Goal: Task Accomplishment & Management: Complete application form

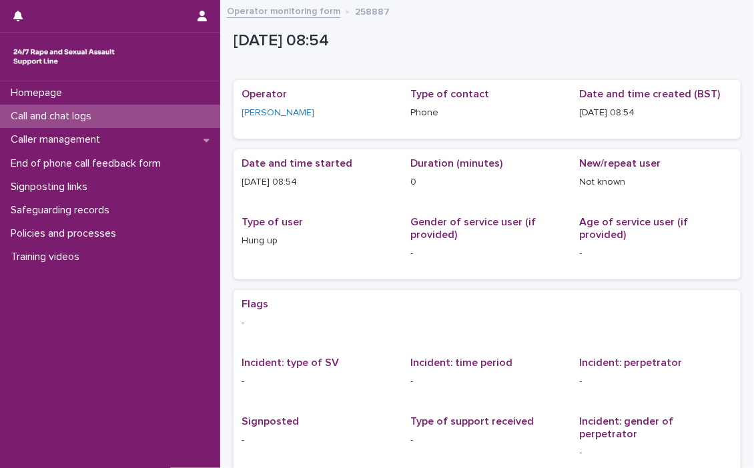
click at [45, 112] on p "Call and chat logs" at bounding box center [53, 116] width 97 height 13
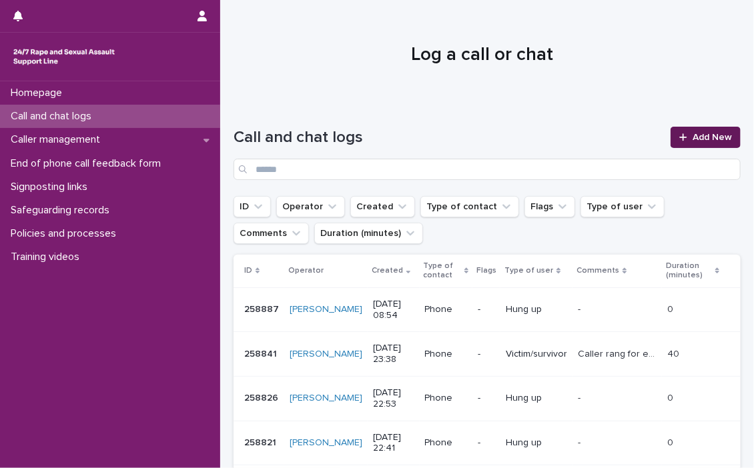
click at [700, 133] on span "Add New" at bounding box center [711, 137] width 39 height 9
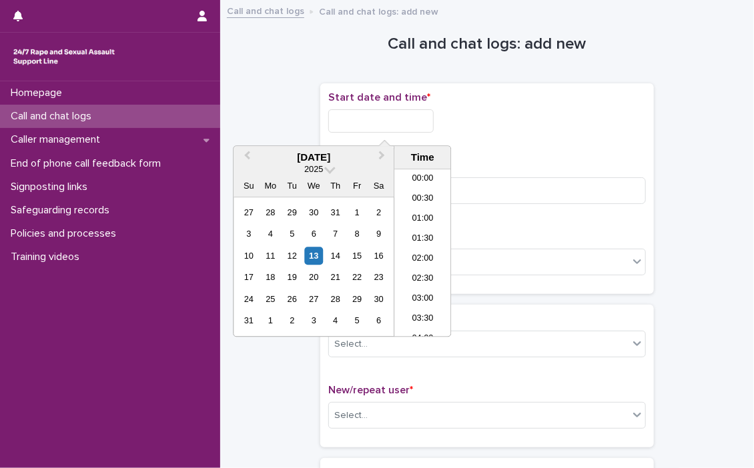
click at [359, 121] on input "text" at bounding box center [380, 120] width 105 height 23
click at [413, 225] on li "09:00" at bounding box center [422, 233] width 57 height 20
click at [417, 121] on input "**********" at bounding box center [380, 120] width 105 height 23
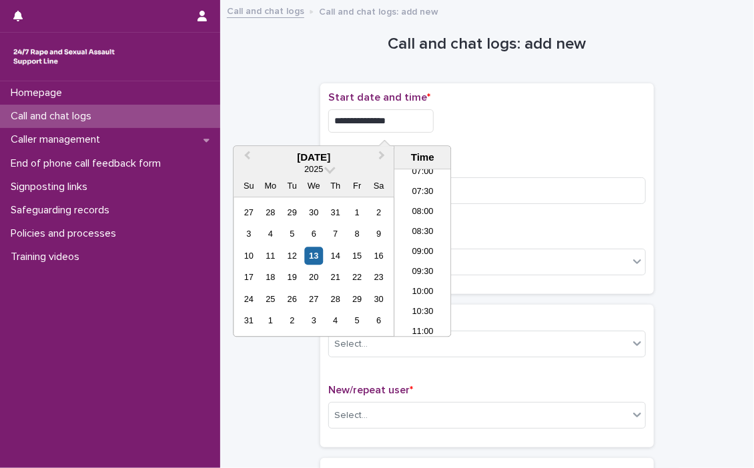
type input "**********"
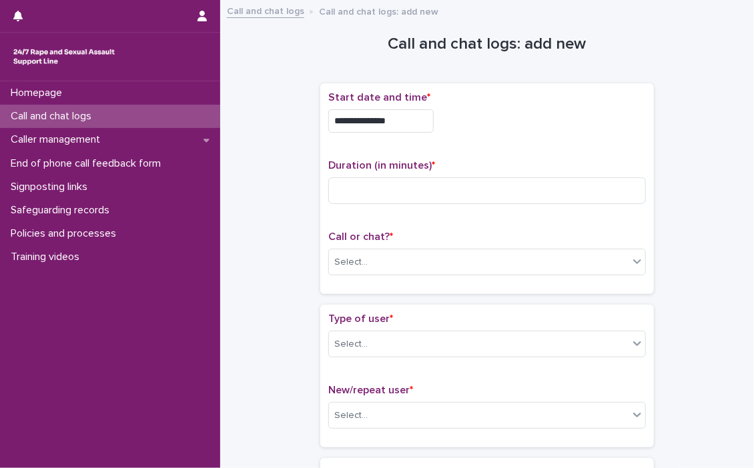
click at [458, 115] on div "**********" at bounding box center [486, 120] width 317 height 23
click at [408, 179] on input at bounding box center [486, 190] width 317 height 27
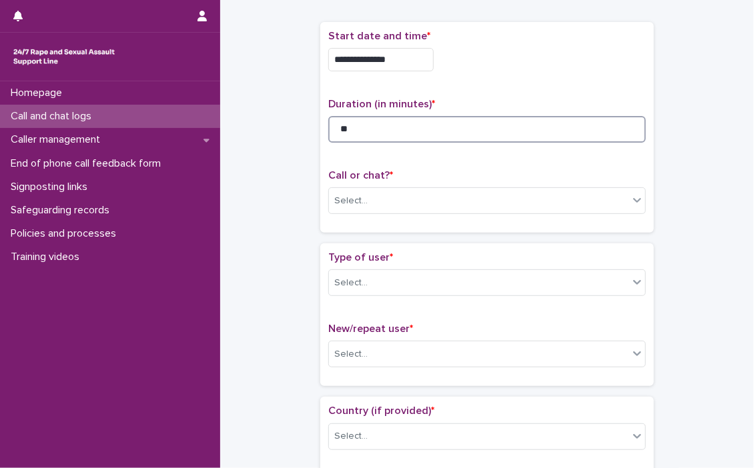
scroll to position [133, 0]
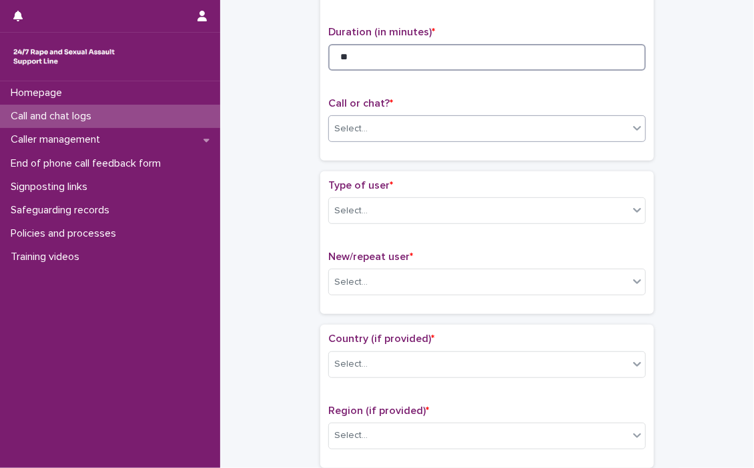
type input "**"
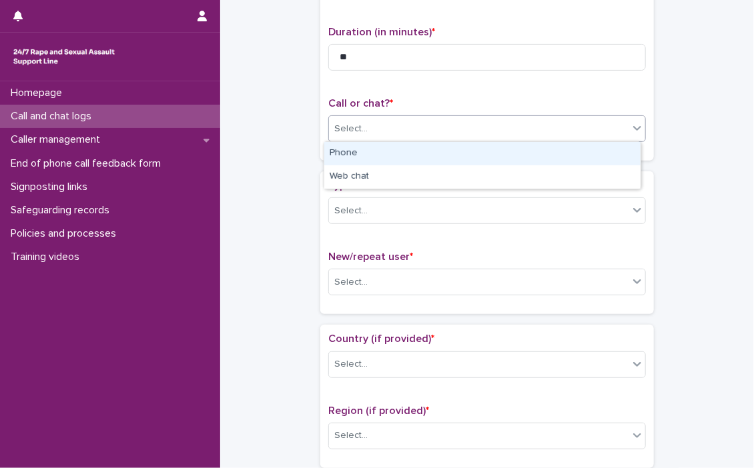
click at [635, 131] on icon at bounding box center [636, 127] width 13 height 13
click at [512, 149] on div "Phone" at bounding box center [482, 153] width 316 height 23
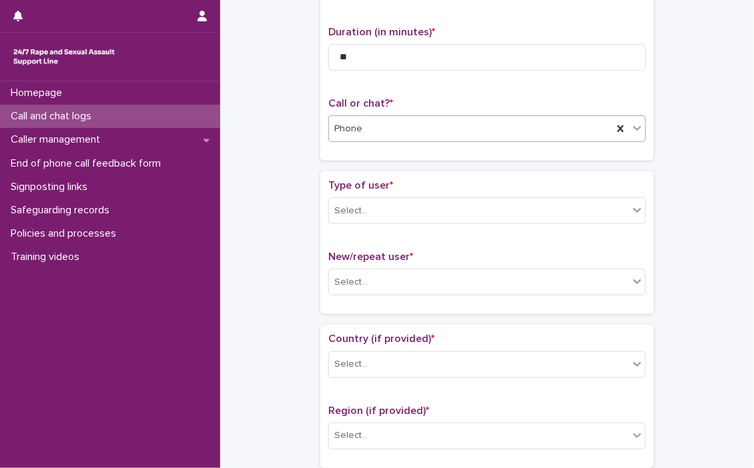
scroll to position [200, 0]
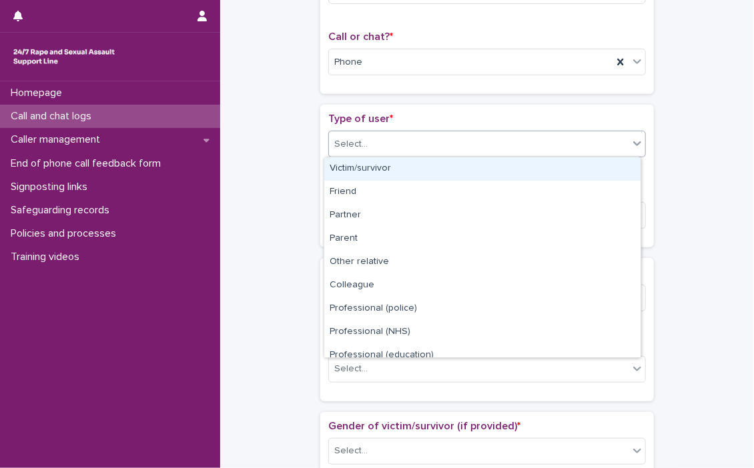
click at [636, 146] on icon at bounding box center [636, 143] width 13 height 13
click at [427, 171] on div "Victim/survivor" at bounding box center [482, 168] width 316 height 23
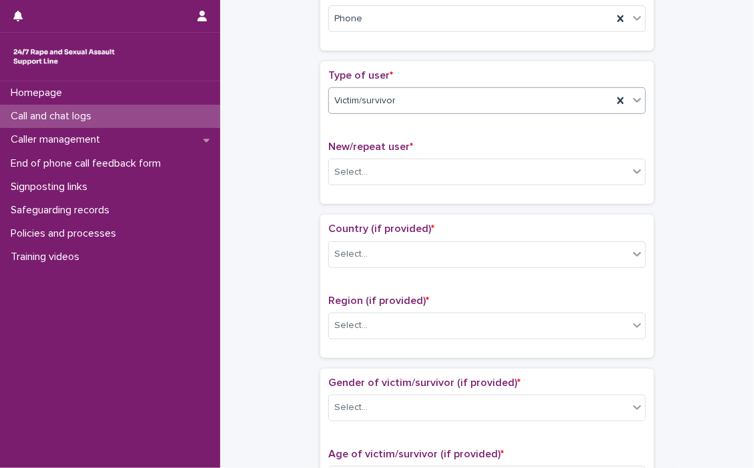
scroll to position [267, 0]
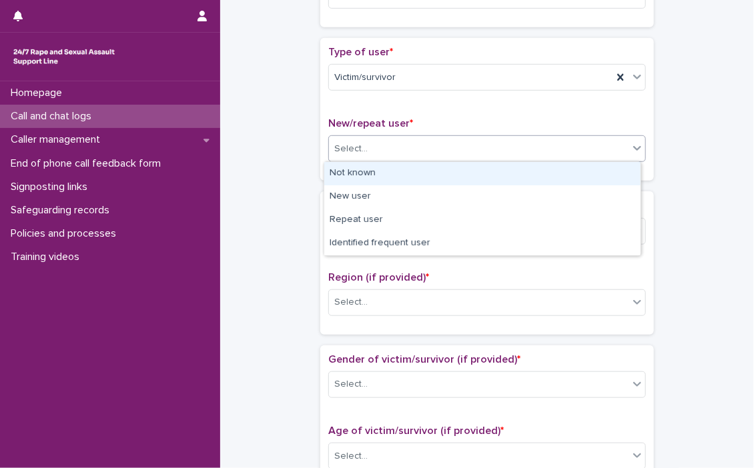
click at [632, 149] on icon at bounding box center [636, 147] width 13 height 13
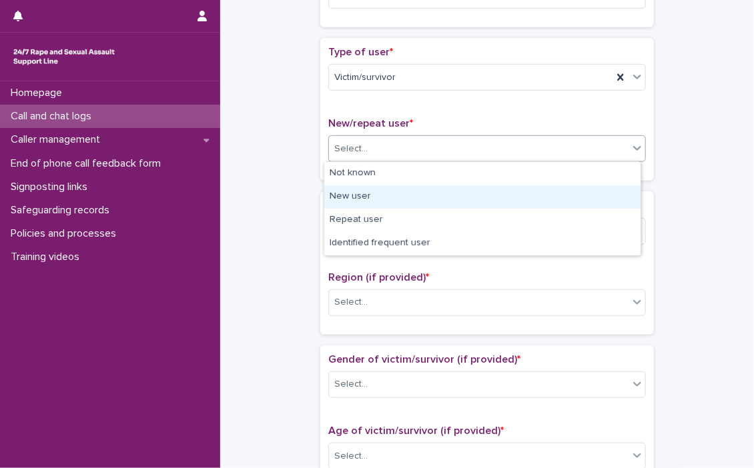
drag, startPoint x: 403, startPoint y: 201, endPoint x: 411, endPoint y: 191, distance: 12.3
click at [403, 200] on div "New user" at bounding box center [482, 196] width 316 height 23
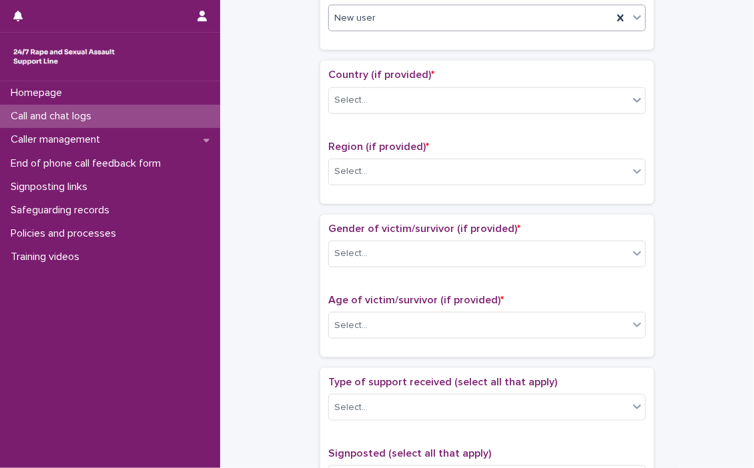
scroll to position [400, 0]
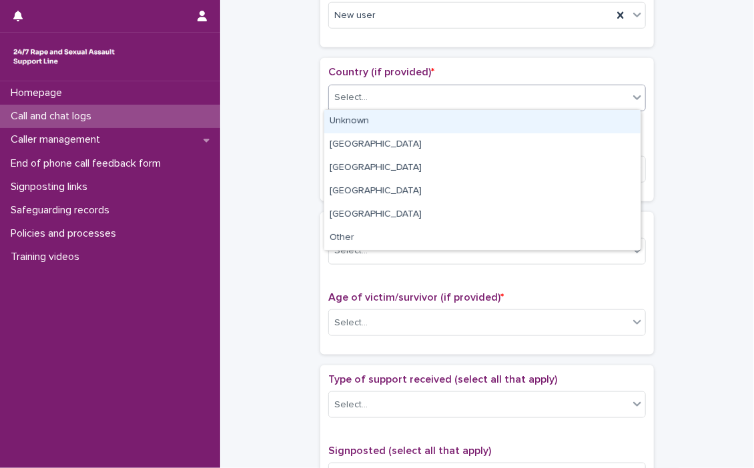
click at [638, 102] on icon at bounding box center [636, 97] width 13 height 13
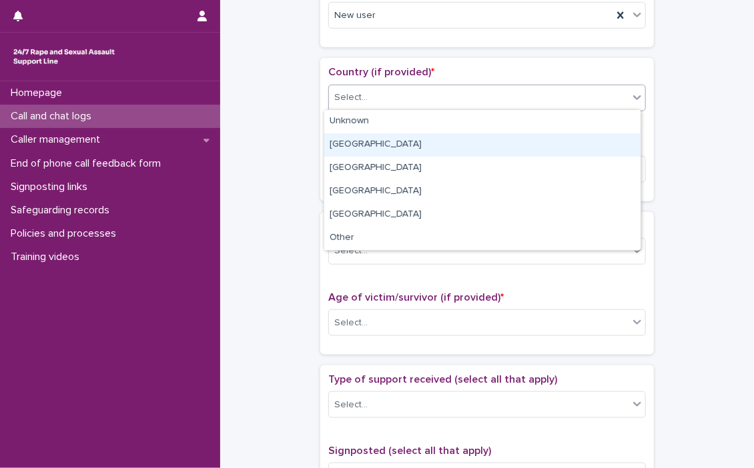
click at [465, 137] on div "[GEOGRAPHIC_DATA]" at bounding box center [482, 144] width 316 height 23
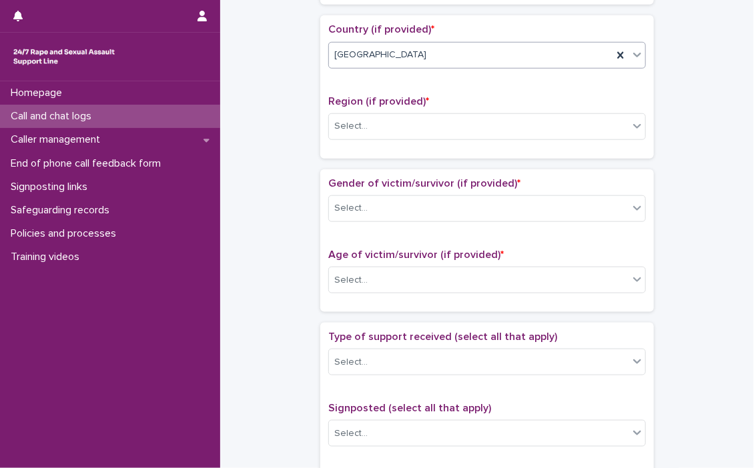
scroll to position [467, 0]
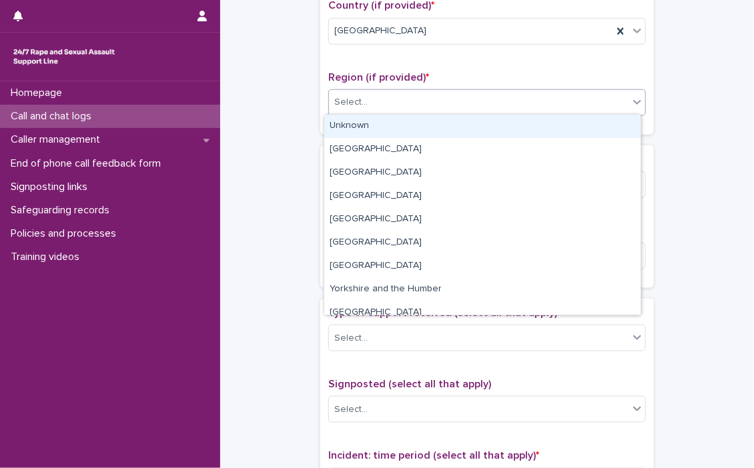
click at [630, 102] on icon at bounding box center [636, 101] width 13 height 13
click at [587, 117] on div "Unknown" at bounding box center [482, 126] width 316 height 23
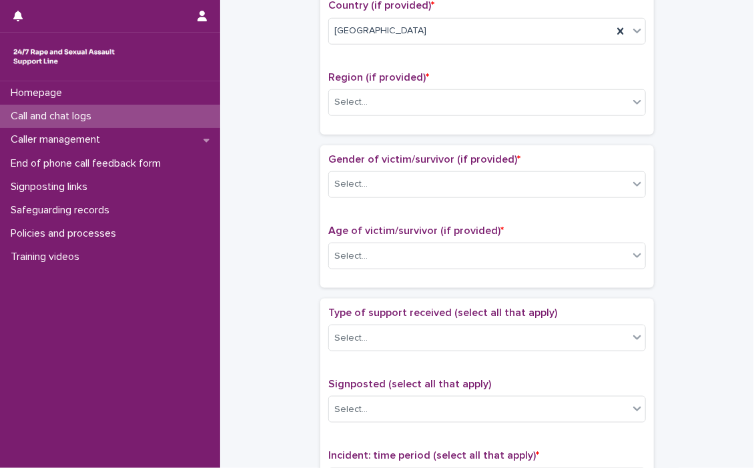
click at [587, 117] on div "Region (if provided) * Select..." at bounding box center [486, 98] width 317 height 55
drag, startPoint x: 587, startPoint y: 117, endPoint x: 630, endPoint y: 187, distance: 82.0
click at [630, 187] on icon at bounding box center [636, 183] width 13 height 13
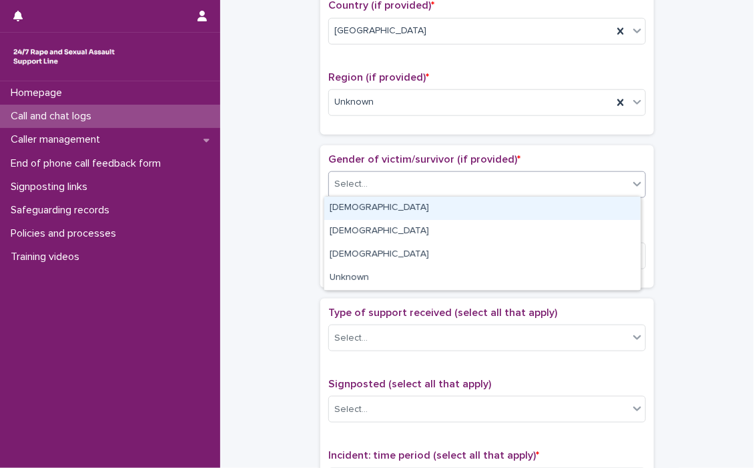
click at [497, 199] on div "[DEMOGRAPHIC_DATA]" at bounding box center [482, 208] width 316 height 23
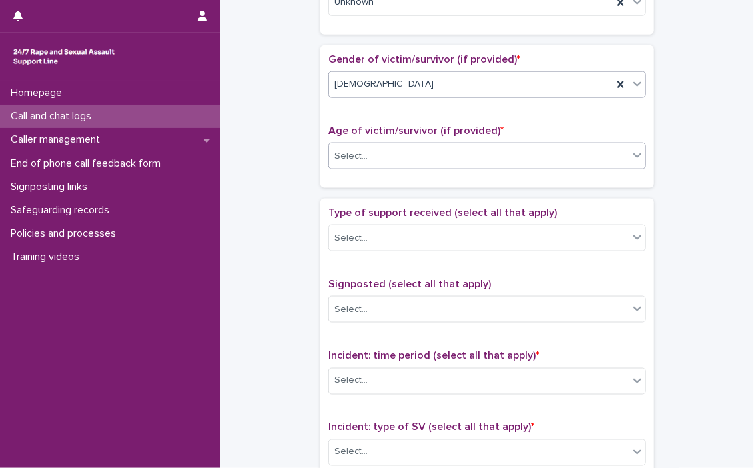
scroll to position [600, 0]
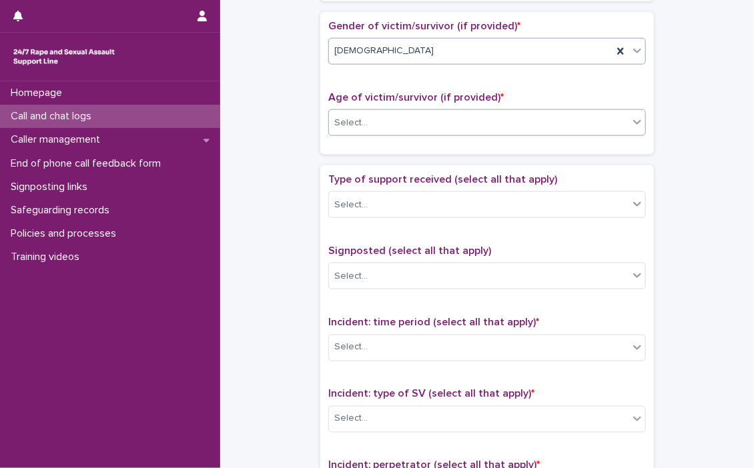
click at [630, 121] on icon at bounding box center [636, 121] width 13 height 13
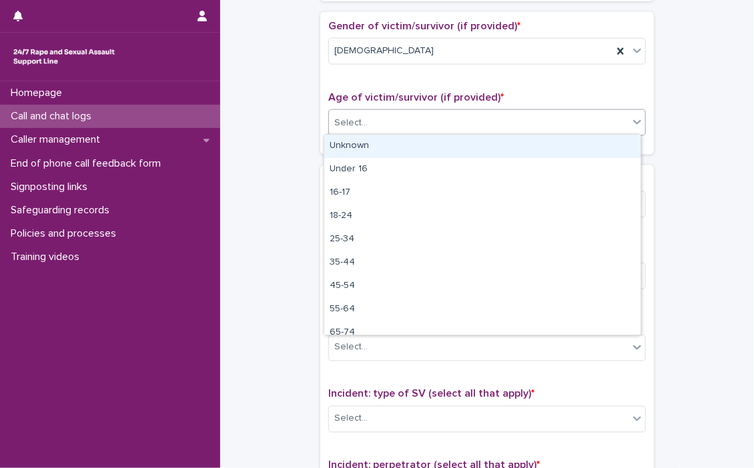
click at [576, 147] on div "Unknown" at bounding box center [482, 146] width 316 height 23
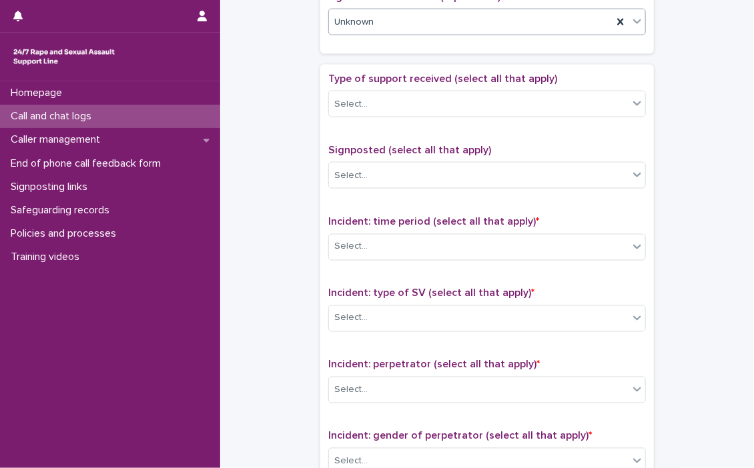
scroll to position [734, 0]
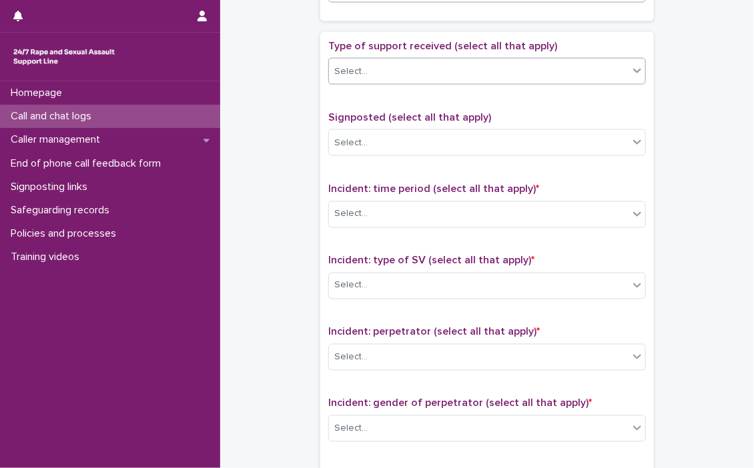
click at [632, 71] on icon at bounding box center [636, 70] width 13 height 13
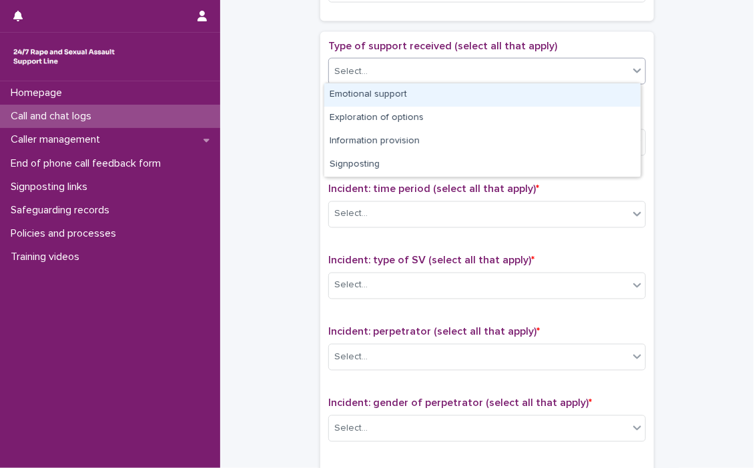
click at [509, 97] on div "Emotional support" at bounding box center [482, 94] width 316 height 23
click at [509, 97] on div "Type of support received (select all that apply) option Emotional support focus…" at bounding box center [486, 319] width 317 height 558
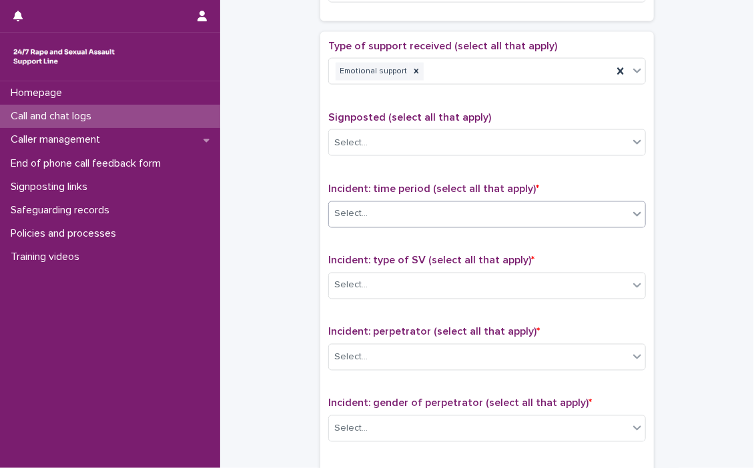
click at [630, 214] on icon at bounding box center [636, 213] width 13 height 13
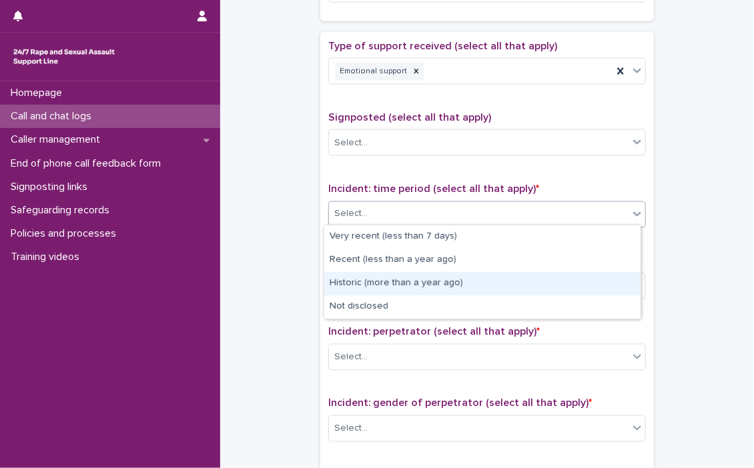
click at [485, 283] on div "Historic (more than a year ago)" at bounding box center [482, 283] width 316 height 23
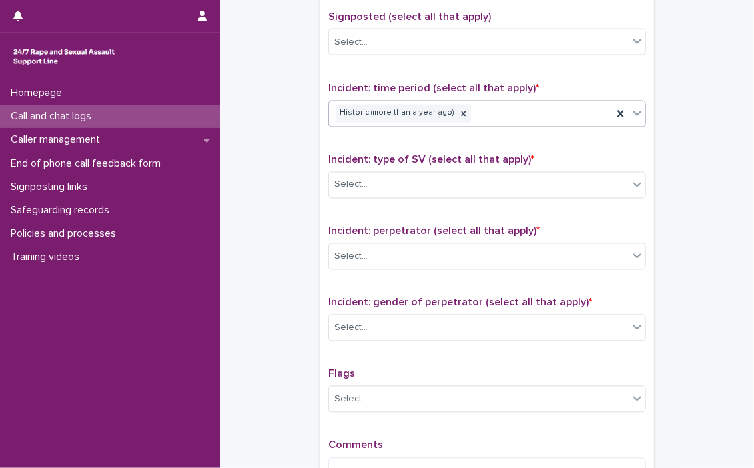
scroll to position [867, 0]
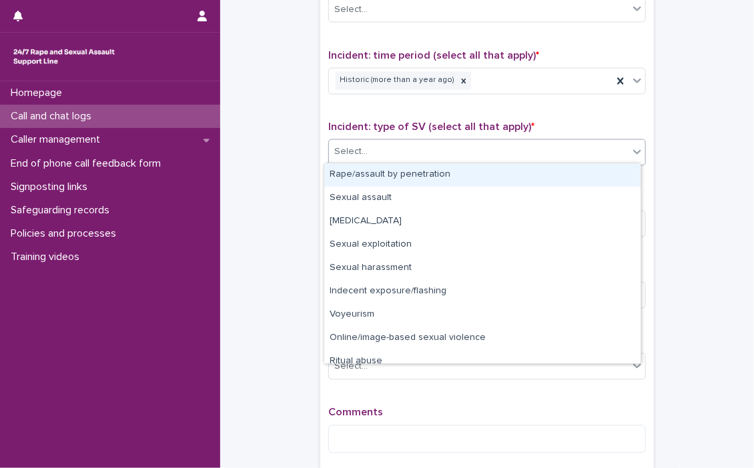
click at [630, 151] on icon at bounding box center [636, 151] width 13 height 13
click at [489, 173] on div "Rape/assault by penetration" at bounding box center [482, 174] width 316 height 23
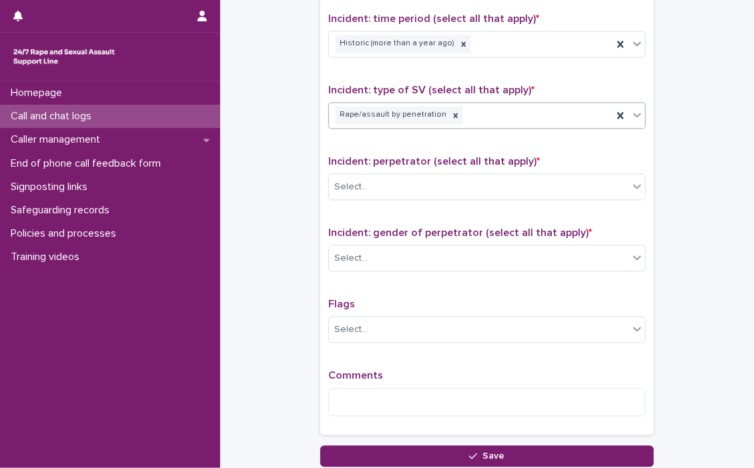
scroll to position [934, 0]
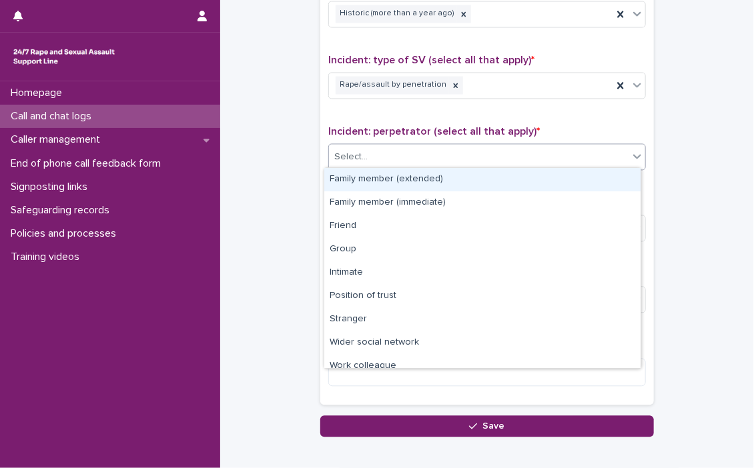
click at [633, 155] on icon at bounding box center [637, 157] width 8 height 5
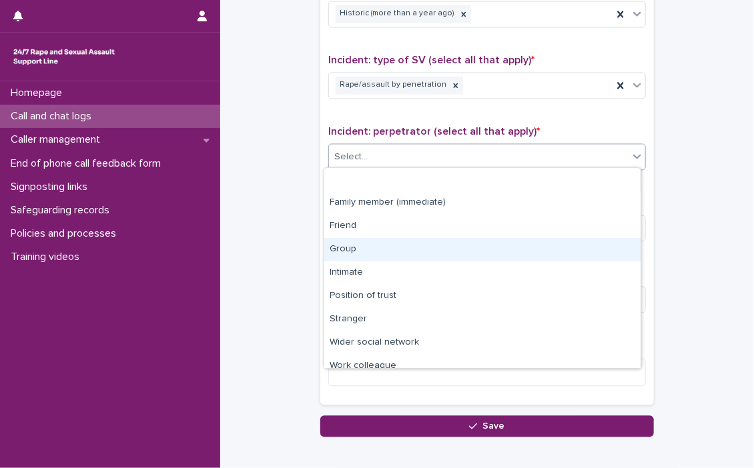
scroll to position [56, 0]
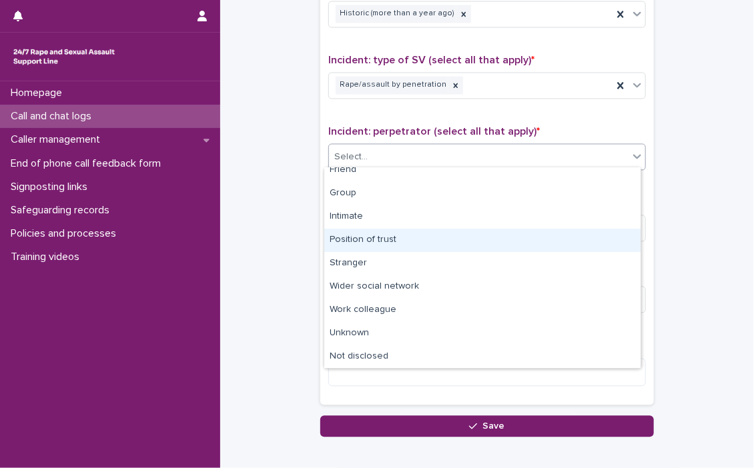
drag, startPoint x: 392, startPoint y: 227, endPoint x: 379, endPoint y: 238, distance: 17.5
click at [379, 238] on div "Position of trust" at bounding box center [482, 240] width 316 height 23
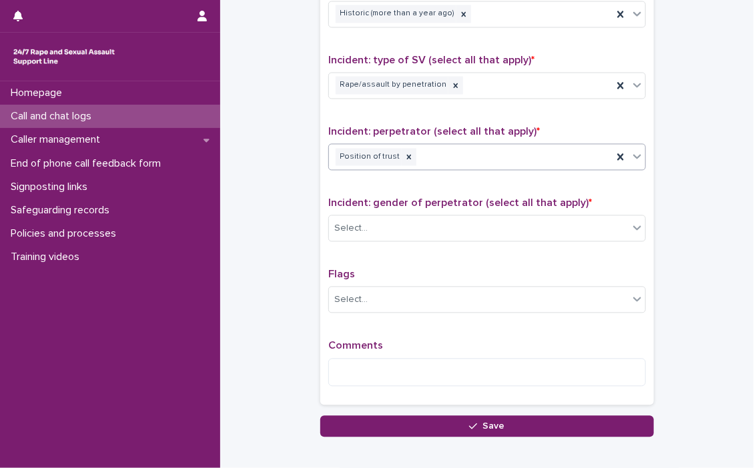
scroll to position [1000, 0]
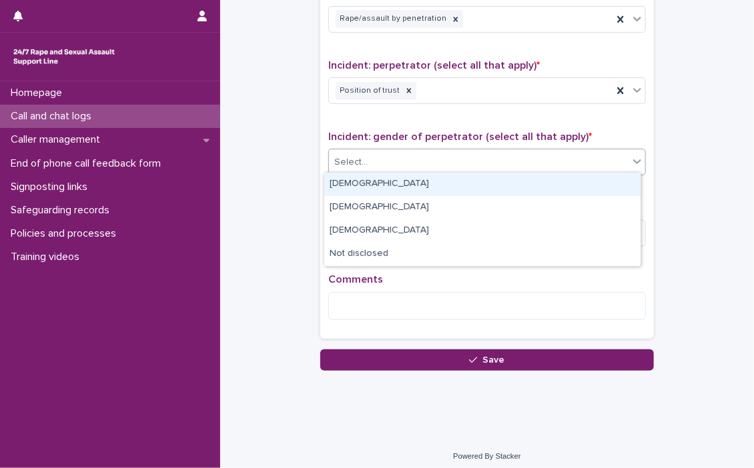
click at [633, 155] on icon at bounding box center [636, 161] width 13 height 13
click at [336, 181] on div "[DEMOGRAPHIC_DATA]" at bounding box center [482, 184] width 316 height 23
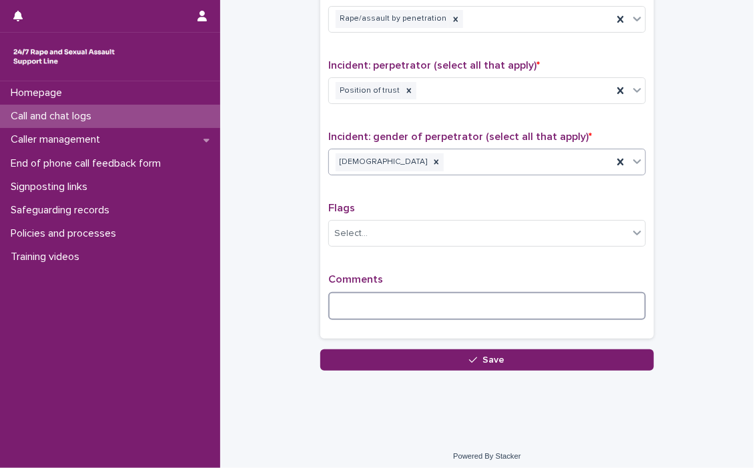
click at [341, 297] on textarea at bounding box center [486, 306] width 317 height 29
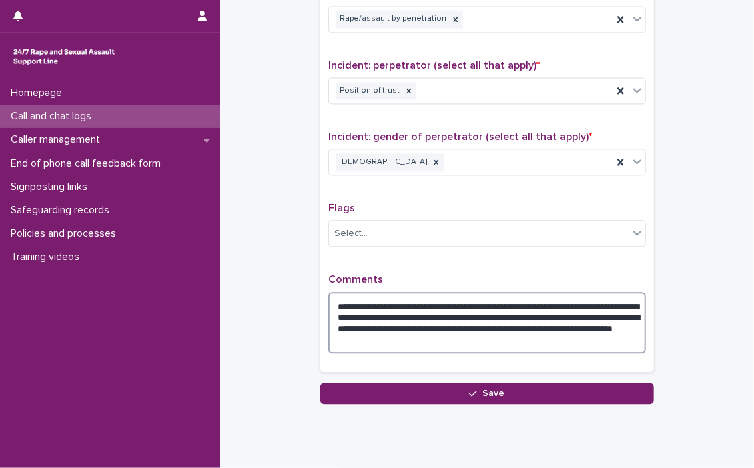
click at [536, 341] on textarea "**********" at bounding box center [486, 323] width 317 height 62
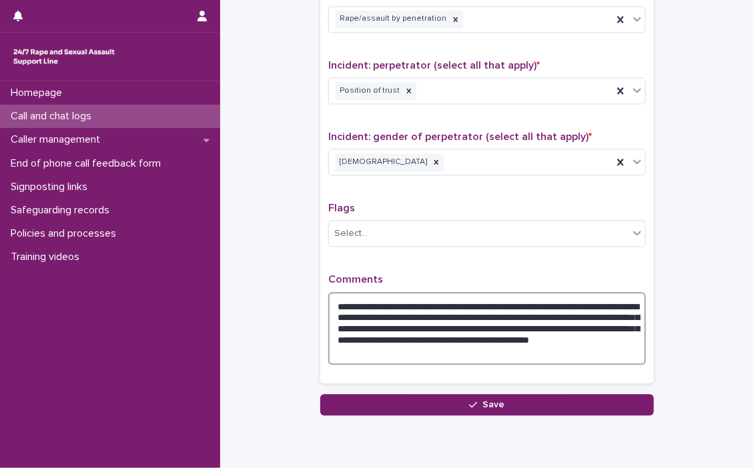
drag, startPoint x: 400, startPoint y: 350, endPoint x: 437, endPoint y: 355, distance: 37.0
click at [437, 355] on textarea "**********" at bounding box center [486, 328] width 317 height 73
click at [424, 349] on textarea "**********" at bounding box center [486, 328] width 317 height 73
click at [398, 347] on textarea "**********" at bounding box center [486, 328] width 317 height 73
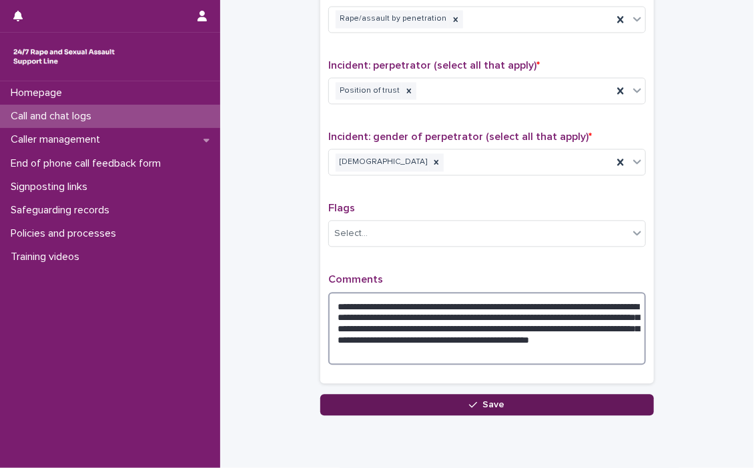
type textarea "**********"
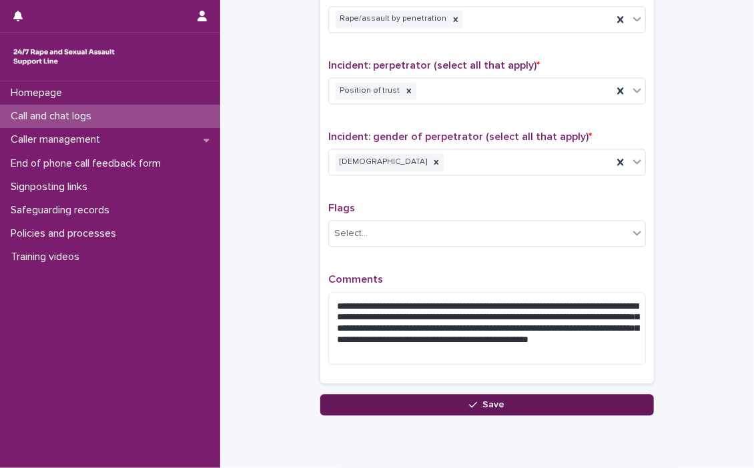
click at [493, 400] on span "Save" at bounding box center [494, 404] width 22 height 9
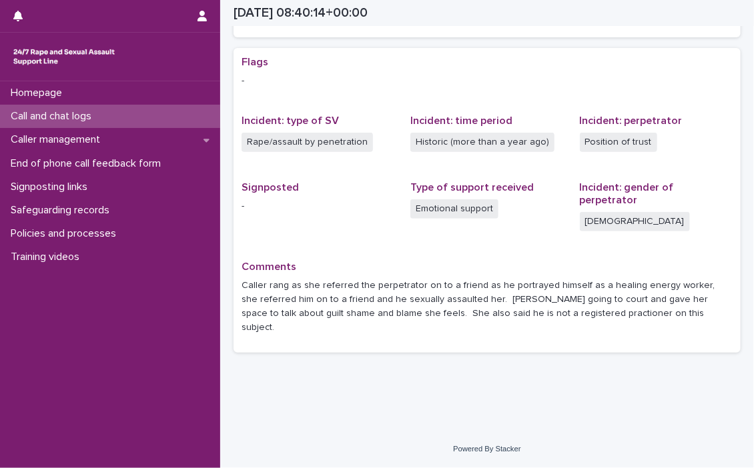
scroll to position [215, 0]
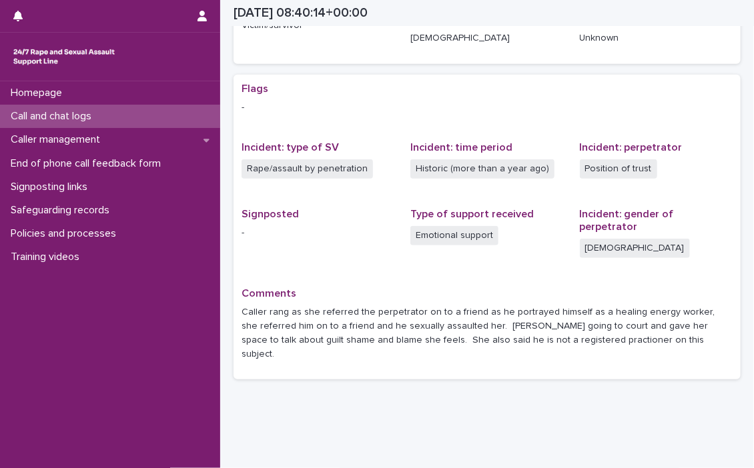
click at [51, 112] on p "Call and chat logs" at bounding box center [53, 116] width 97 height 13
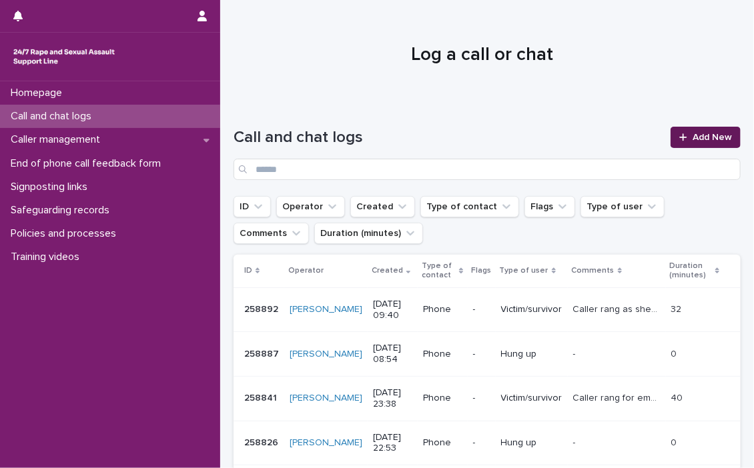
click at [710, 135] on span "Add New" at bounding box center [711, 137] width 39 height 9
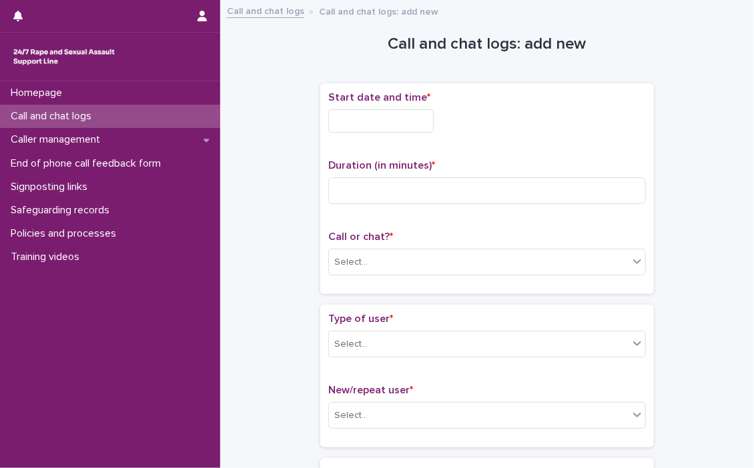
click at [403, 121] on input "text" at bounding box center [380, 120] width 105 height 23
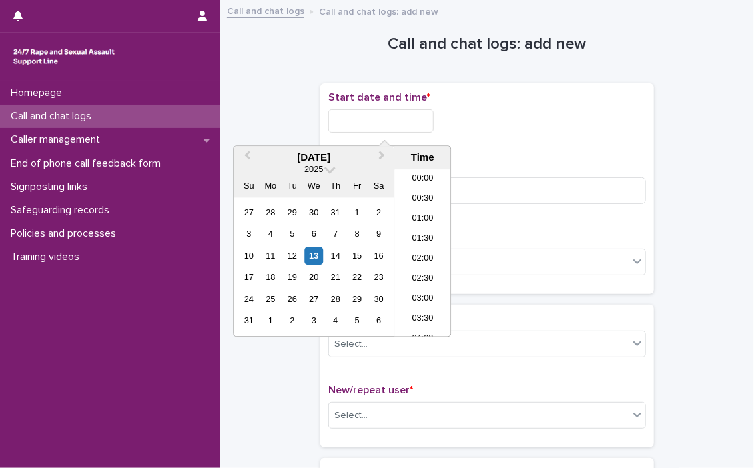
scroll to position [327, 0]
click at [415, 249] on li "10:00" at bounding box center [422, 253] width 57 height 20
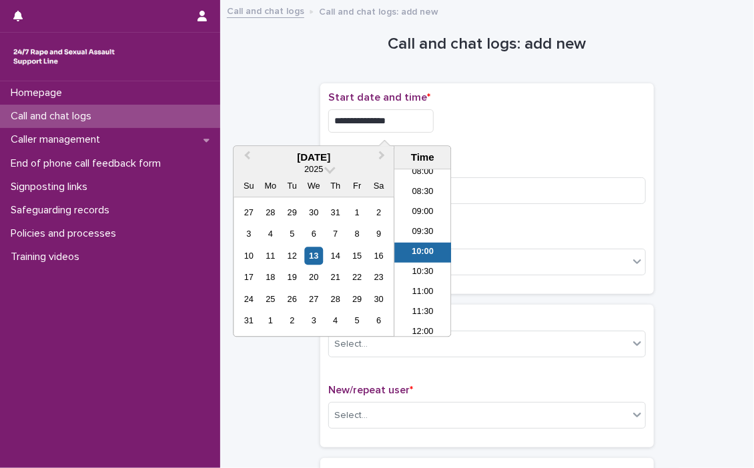
click at [424, 121] on input "**********" at bounding box center [380, 120] width 105 height 23
type input "**********"
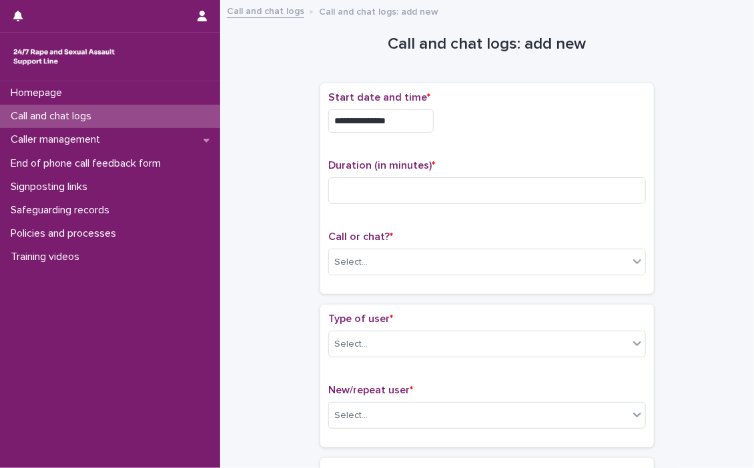
drag, startPoint x: 512, startPoint y: 139, endPoint x: 299, endPoint y: 233, distance: 232.6
click at [512, 139] on div "**********" at bounding box center [486, 117] width 317 height 52
click at [357, 191] on input at bounding box center [486, 190] width 317 height 27
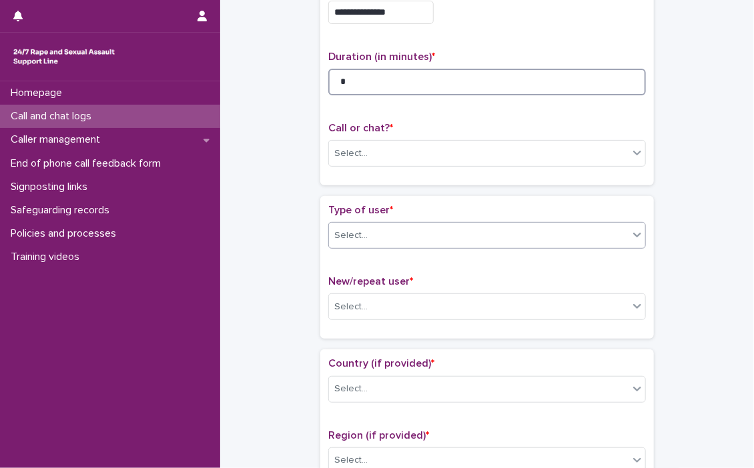
scroll to position [133, 0]
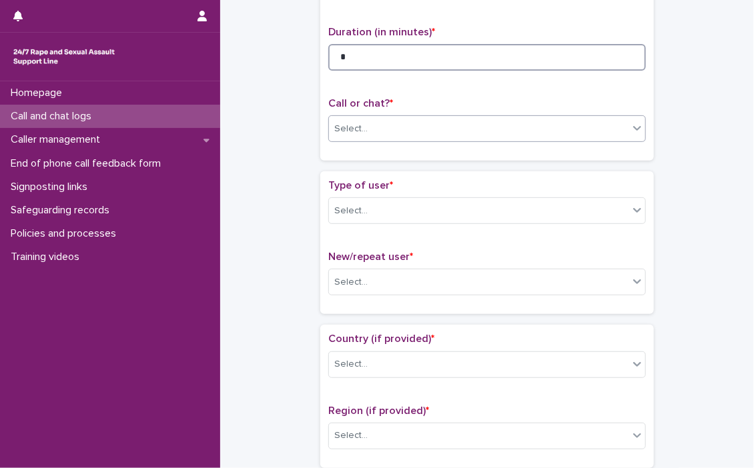
type input "*"
click at [633, 131] on icon at bounding box center [636, 127] width 13 height 13
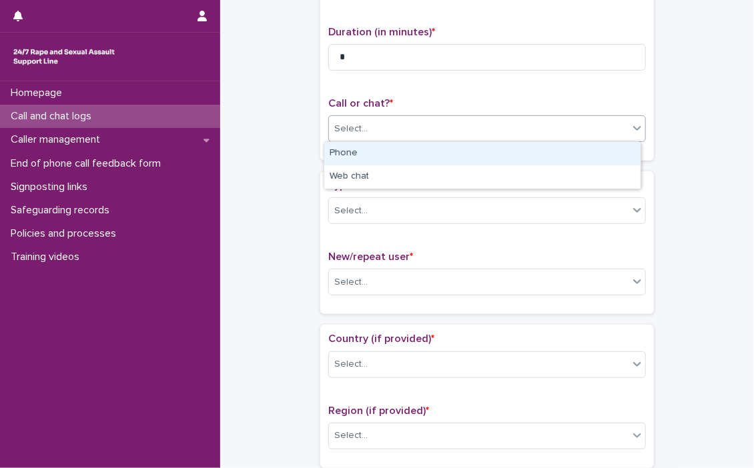
click at [352, 151] on div "Phone" at bounding box center [482, 153] width 316 height 23
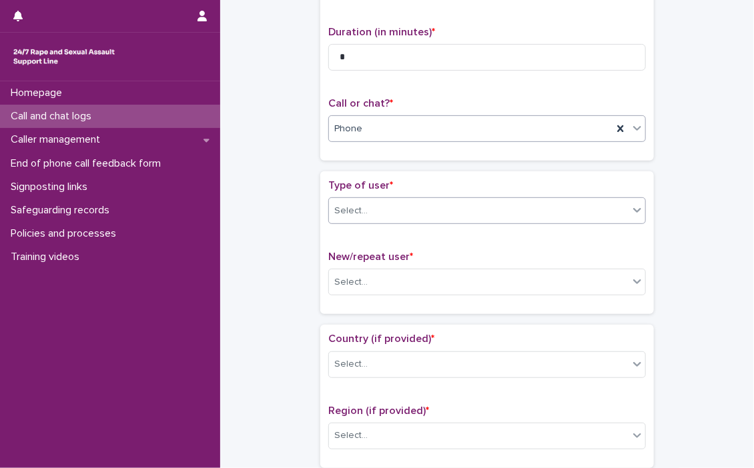
click at [633, 205] on icon at bounding box center [636, 209] width 13 height 13
click at [636, 211] on icon at bounding box center [636, 209] width 13 height 13
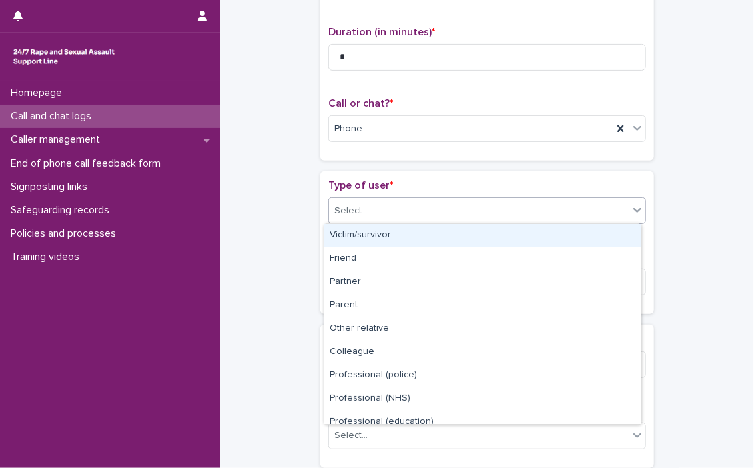
click at [386, 238] on div "Victim/survivor" at bounding box center [482, 235] width 316 height 23
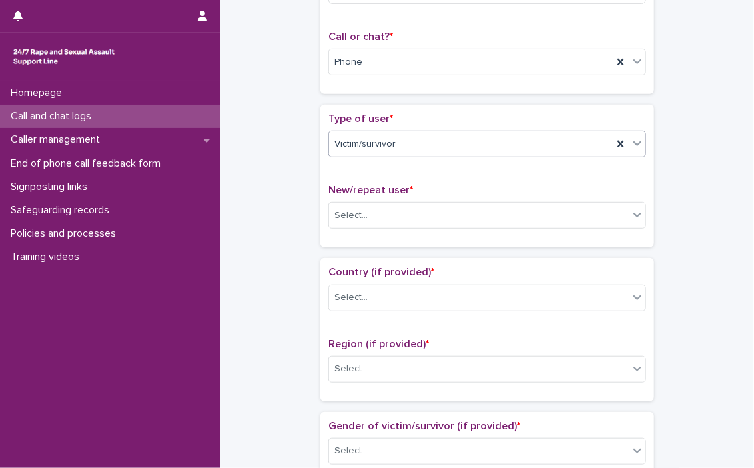
scroll to position [267, 0]
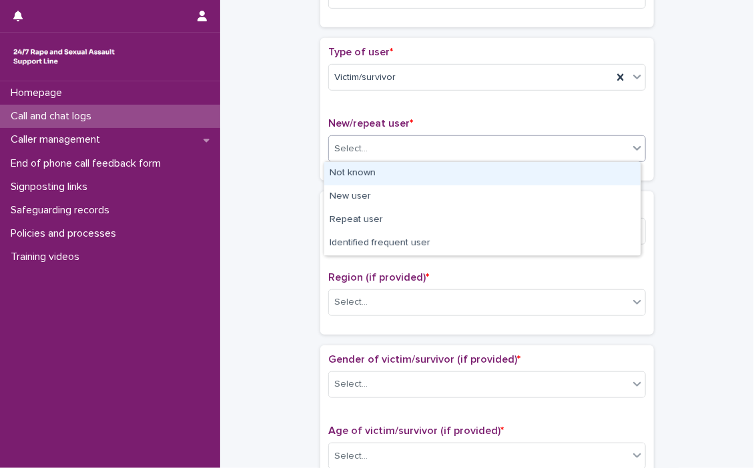
click at [630, 151] on icon at bounding box center [636, 147] width 13 height 13
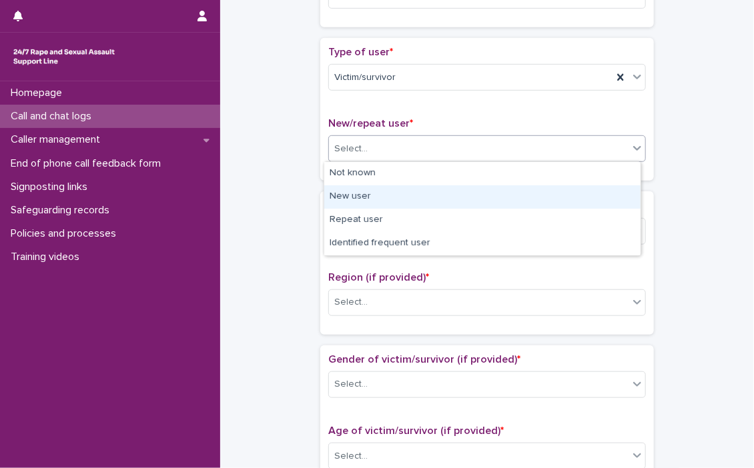
click at [355, 194] on div "New user" at bounding box center [482, 196] width 316 height 23
click at [355, 194] on div "Country (if provided) * Select... Region (if provided) * Select..." at bounding box center [486, 262] width 333 height 143
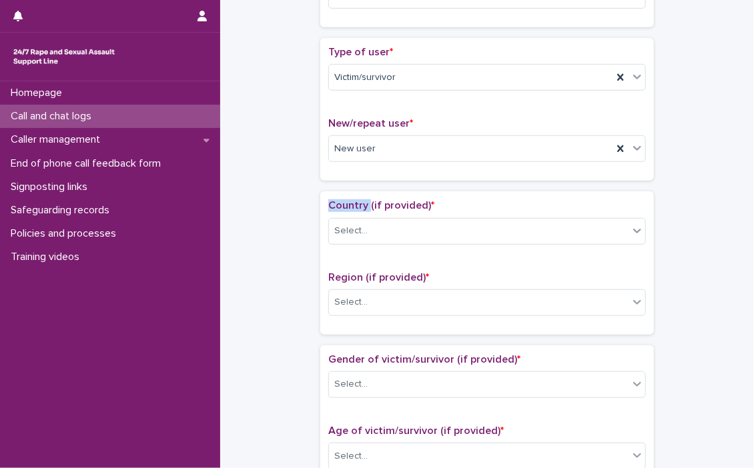
scroll to position [333, 0]
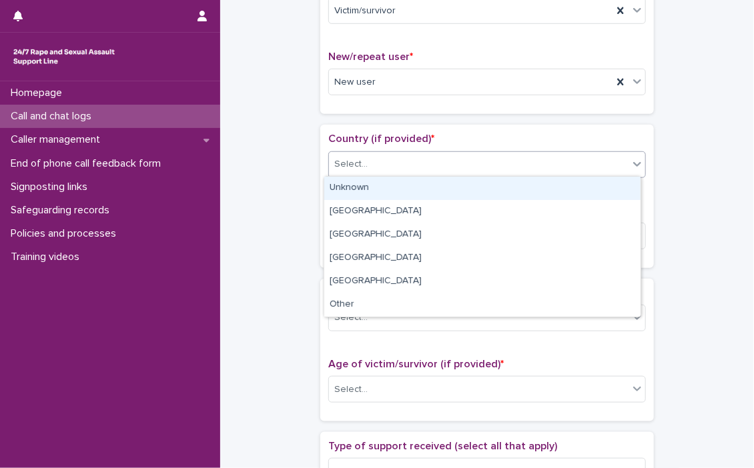
click at [632, 161] on icon at bounding box center [636, 163] width 13 height 13
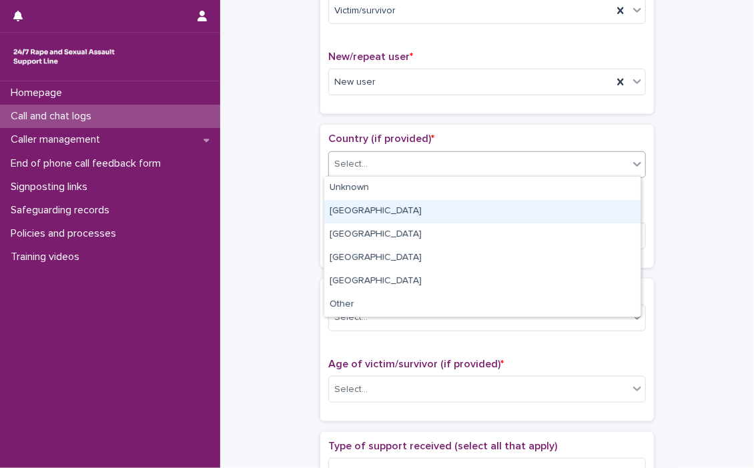
click at [333, 206] on div "[GEOGRAPHIC_DATA]" at bounding box center [482, 211] width 316 height 23
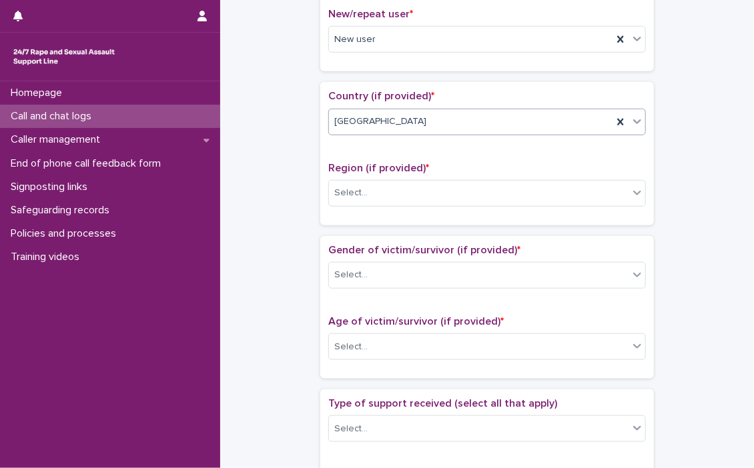
scroll to position [400, 0]
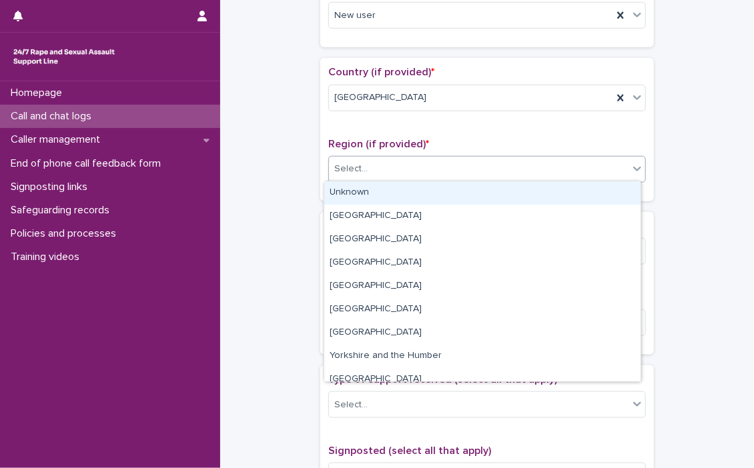
click at [633, 167] on icon at bounding box center [637, 169] width 8 height 5
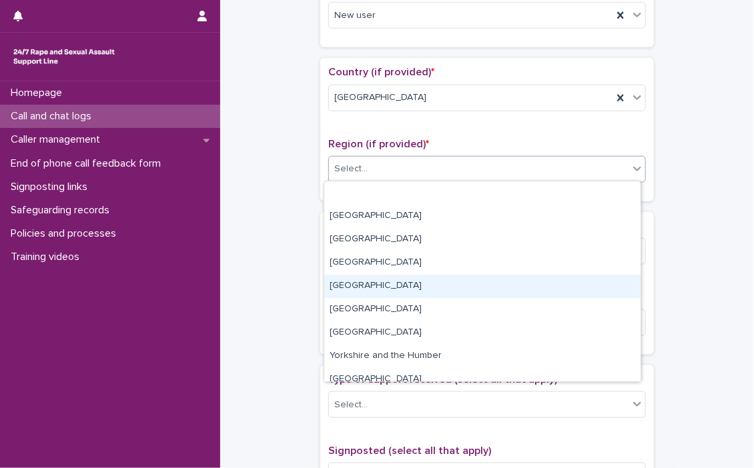
scroll to position [56, 0]
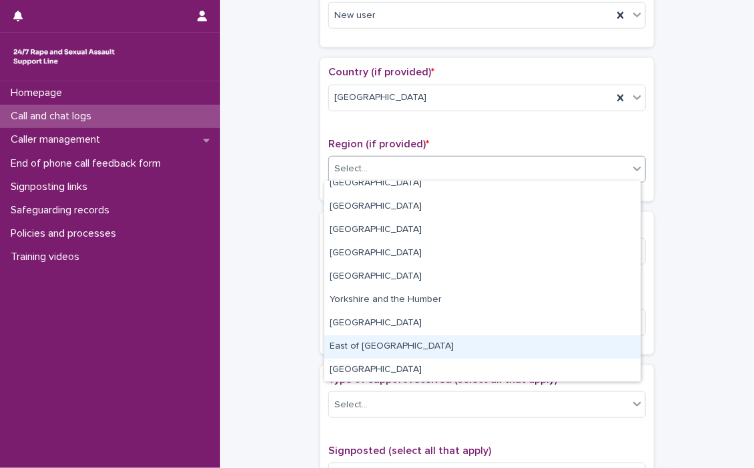
click at [365, 347] on div "East of [GEOGRAPHIC_DATA]" at bounding box center [482, 346] width 316 height 23
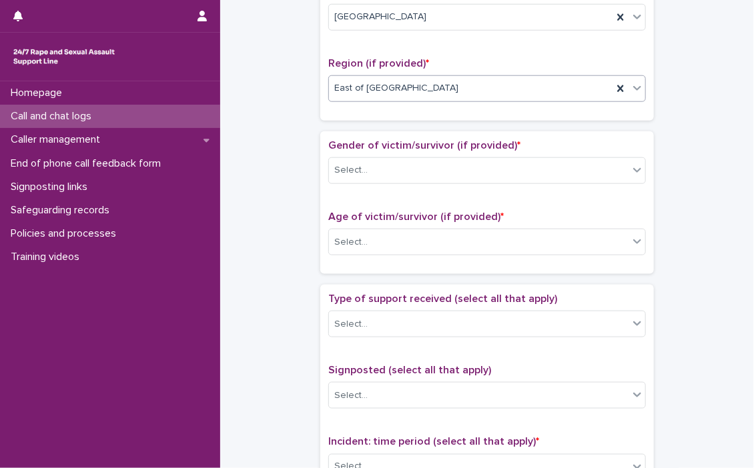
scroll to position [533, 0]
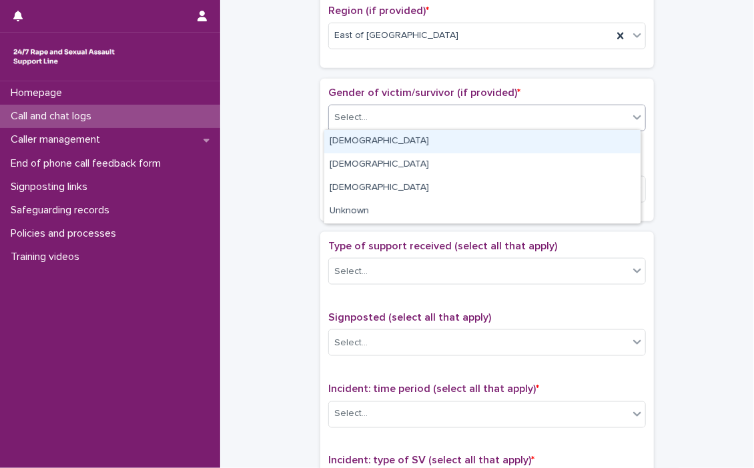
click at [636, 119] on icon at bounding box center [636, 117] width 13 height 13
click at [411, 144] on div "[DEMOGRAPHIC_DATA]" at bounding box center [482, 141] width 316 height 23
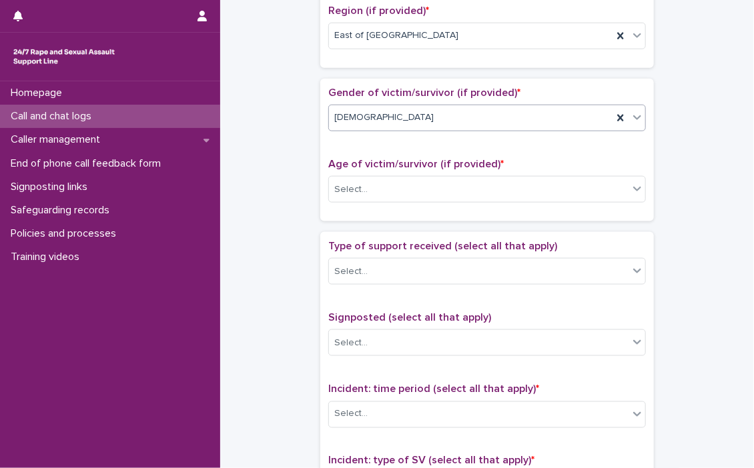
scroll to position [600, 0]
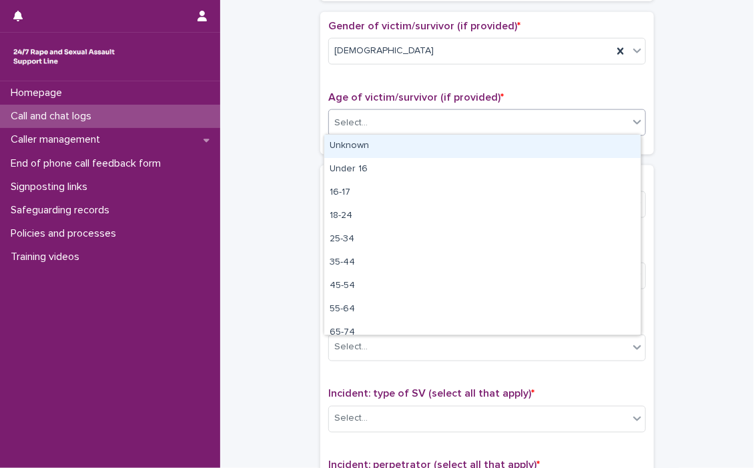
click at [636, 121] on icon at bounding box center [636, 121] width 13 height 13
click at [459, 147] on div "Unknown" at bounding box center [482, 146] width 316 height 23
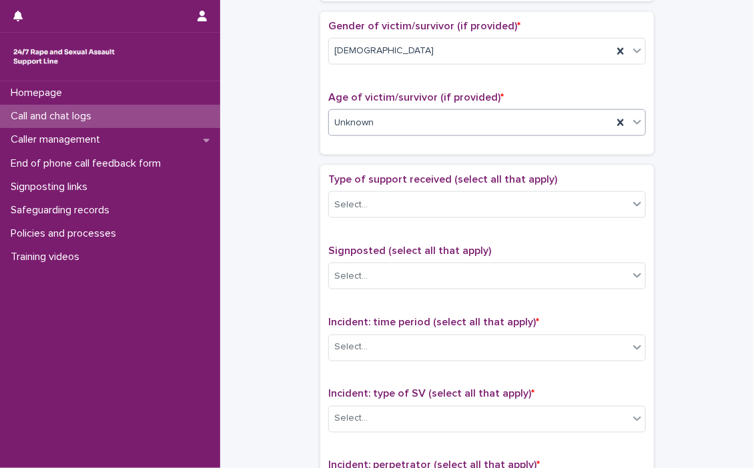
scroll to position [667, 0]
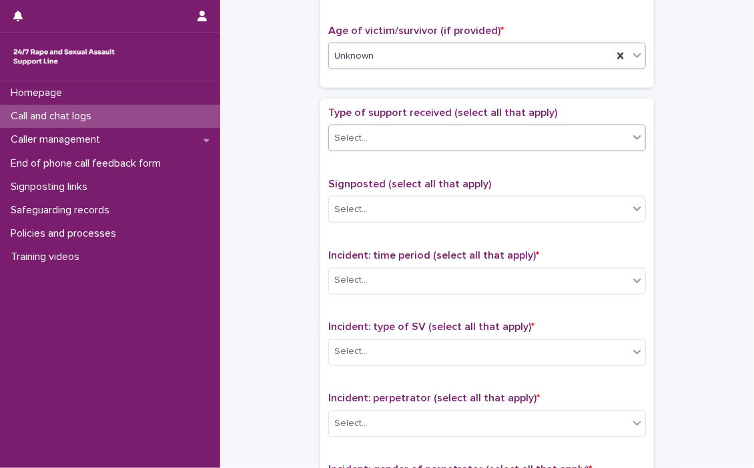
click at [635, 139] on icon at bounding box center [636, 137] width 13 height 13
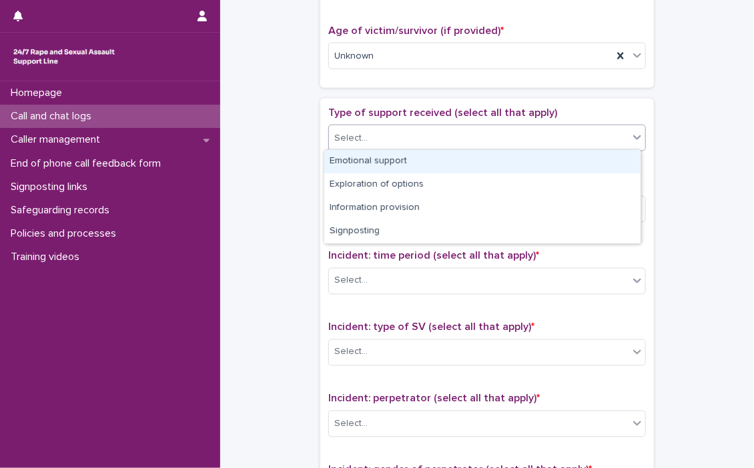
click at [405, 157] on div "Emotional support" at bounding box center [482, 161] width 316 height 23
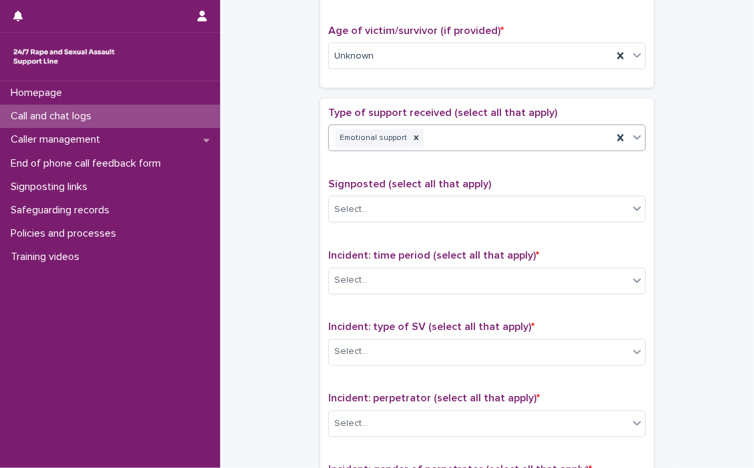
scroll to position [734, 0]
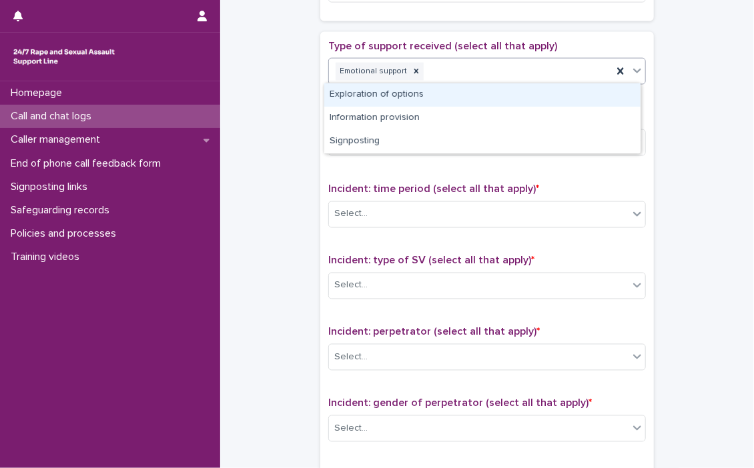
click at [632, 72] on icon at bounding box center [636, 70] width 13 height 13
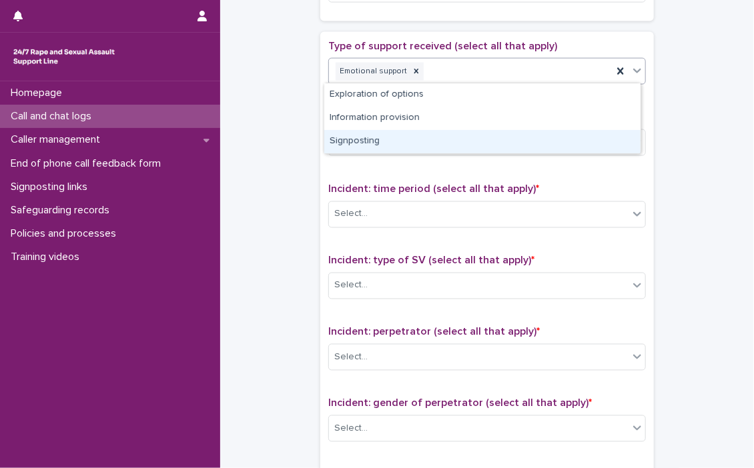
click at [362, 143] on div "Signposting" at bounding box center [482, 141] width 316 height 23
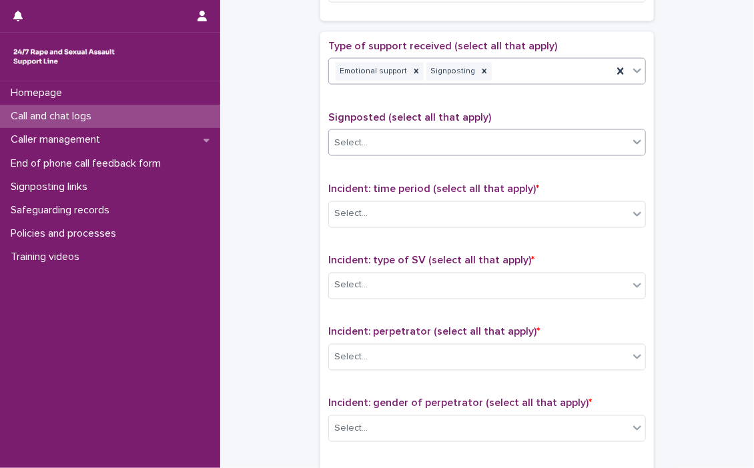
click at [638, 140] on icon at bounding box center [636, 141] width 13 height 13
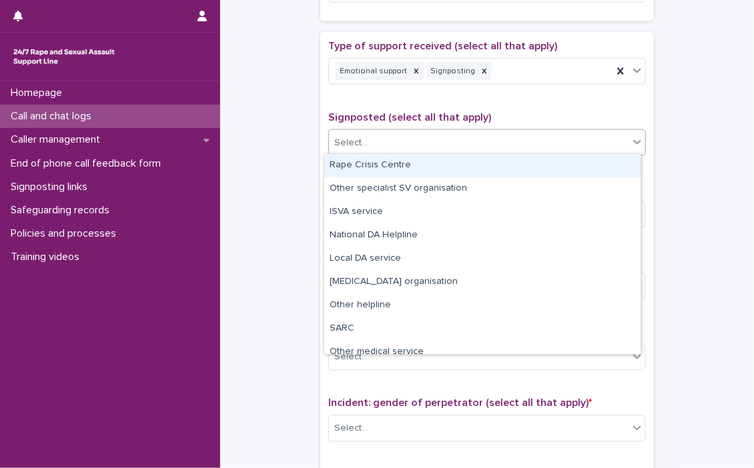
click at [458, 163] on div "Rape Crisis Centre" at bounding box center [482, 165] width 316 height 23
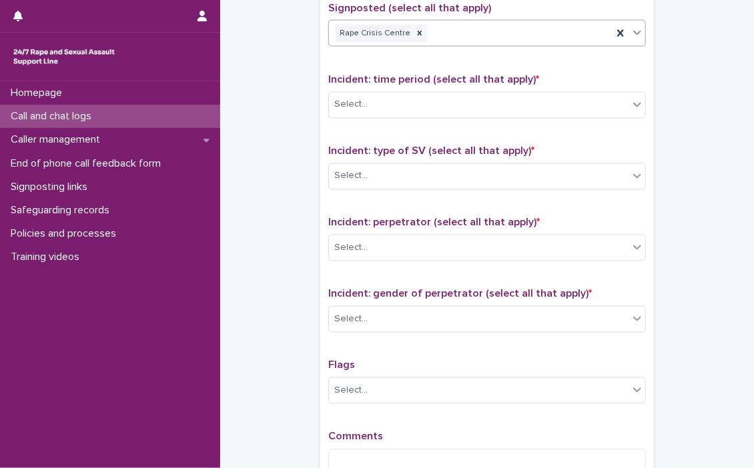
scroll to position [867, 0]
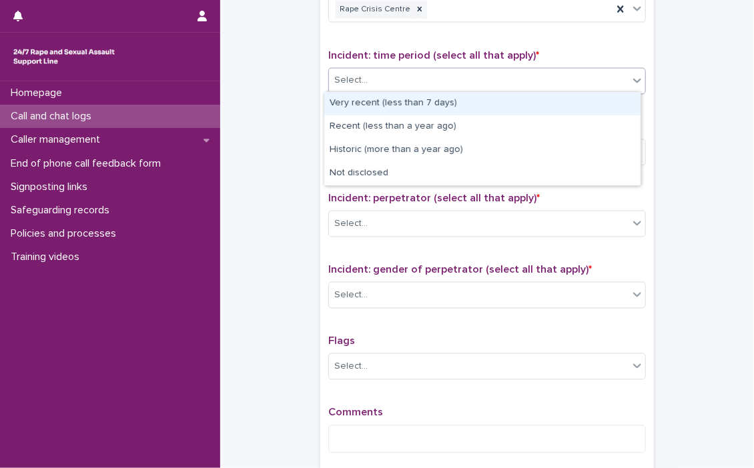
click at [632, 83] on icon at bounding box center [636, 80] width 13 height 13
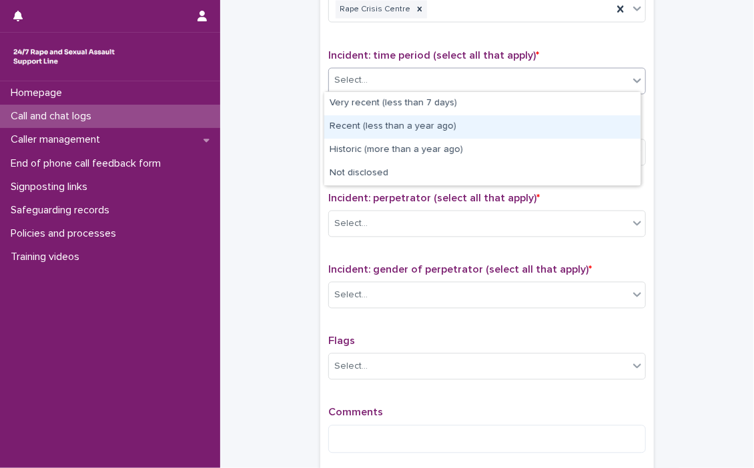
click at [373, 127] on div "Recent (less than a year ago)" at bounding box center [482, 126] width 316 height 23
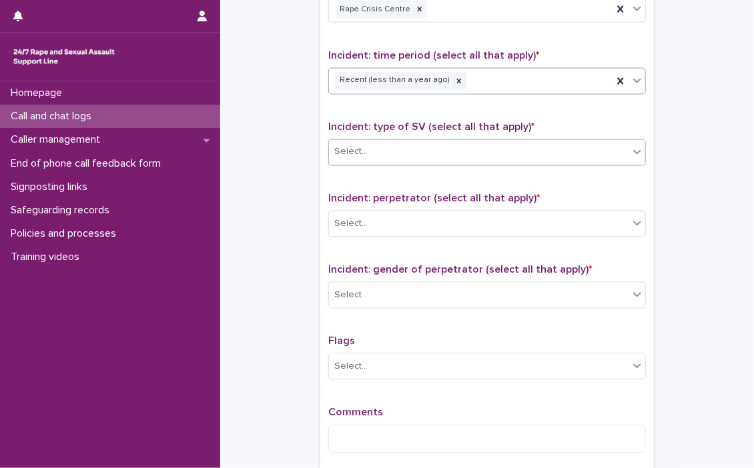
scroll to position [934, 0]
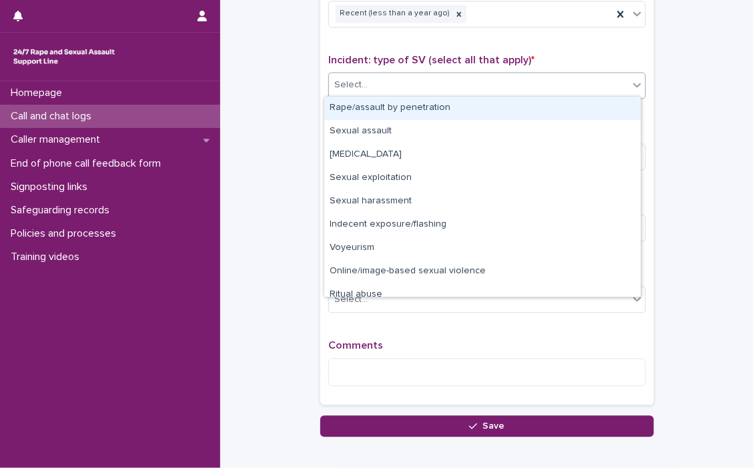
click at [630, 86] on icon at bounding box center [636, 85] width 13 height 13
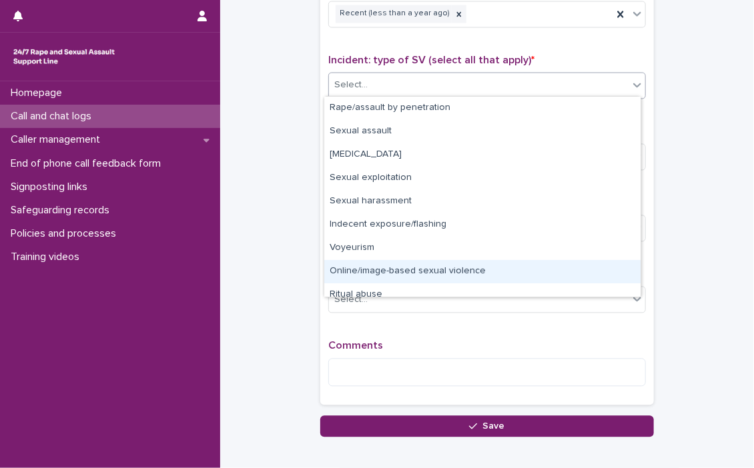
click at [424, 270] on div "Online/image-based sexual violence" at bounding box center [482, 271] width 316 height 23
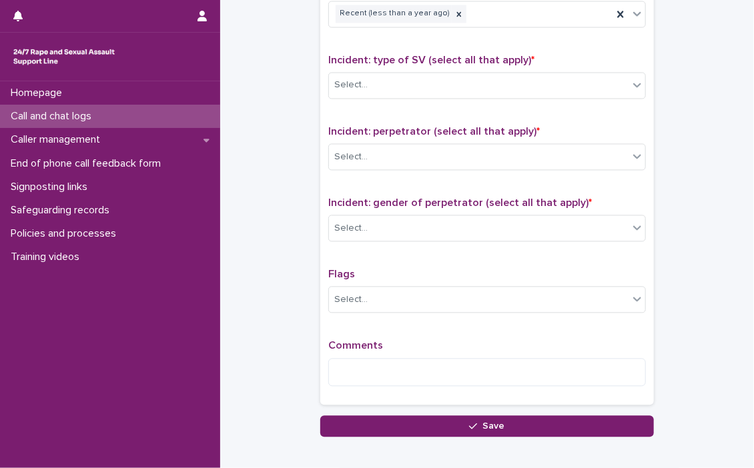
click at [424, 270] on p "Flags" at bounding box center [486, 275] width 317 height 13
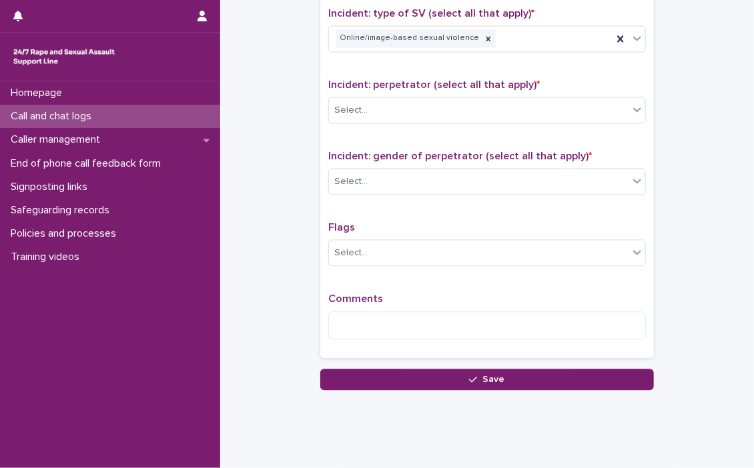
scroll to position [1000, 0]
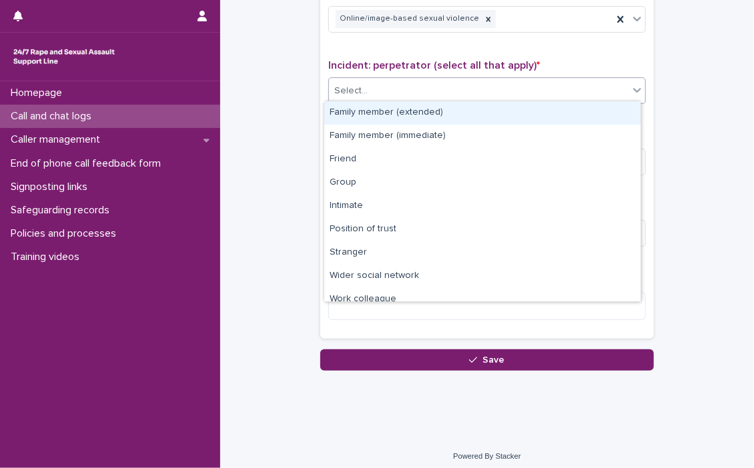
click at [635, 87] on icon at bounding box center [636, 89] width 13 height 13
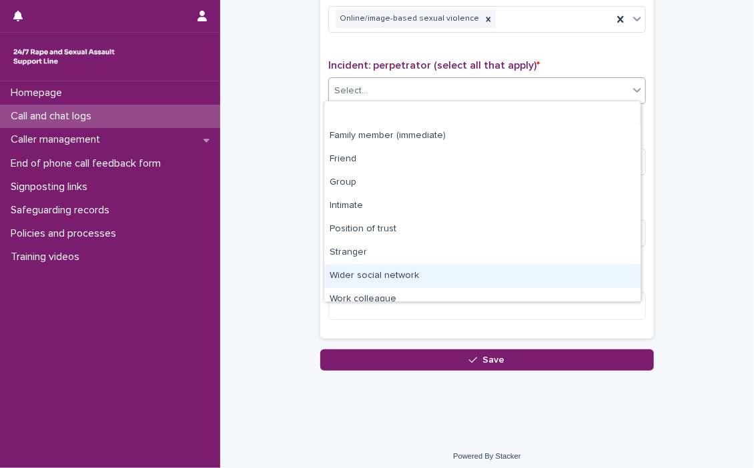
scroll to position [56, 0]
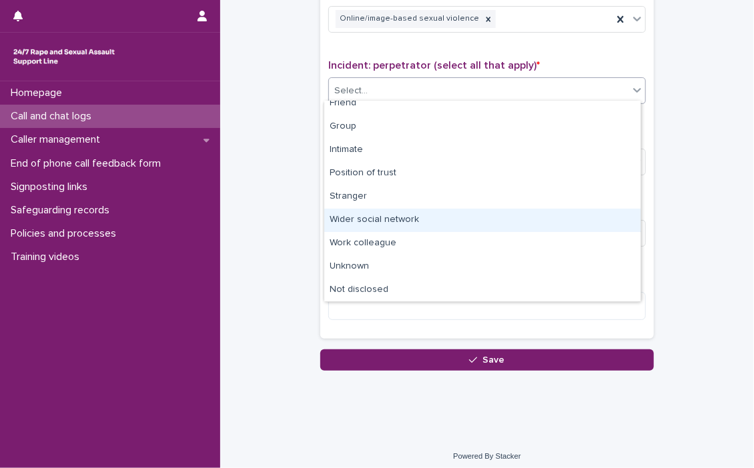
click at [371, 217] on div "Wider social network" at bounding box center [482, 220] width 316 height 23
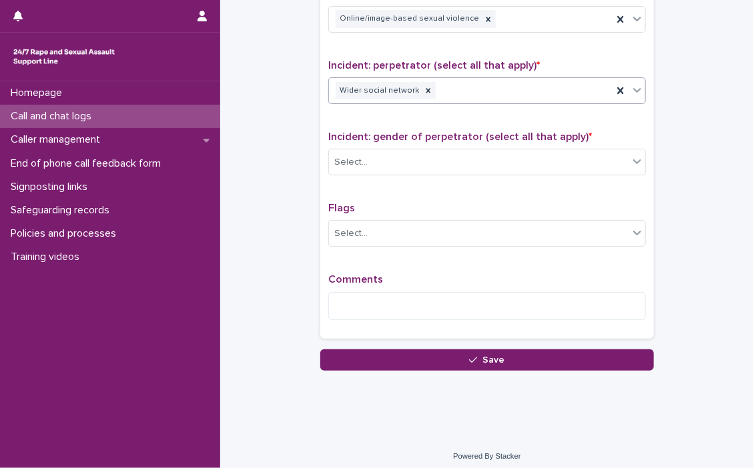
click at [632, 86] on icon at bounding box center [636, 89] width 13 height 13
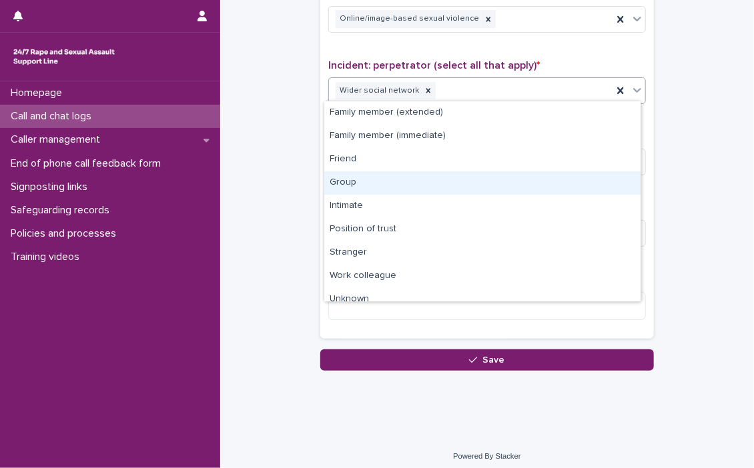
scroll to position [33, 0]
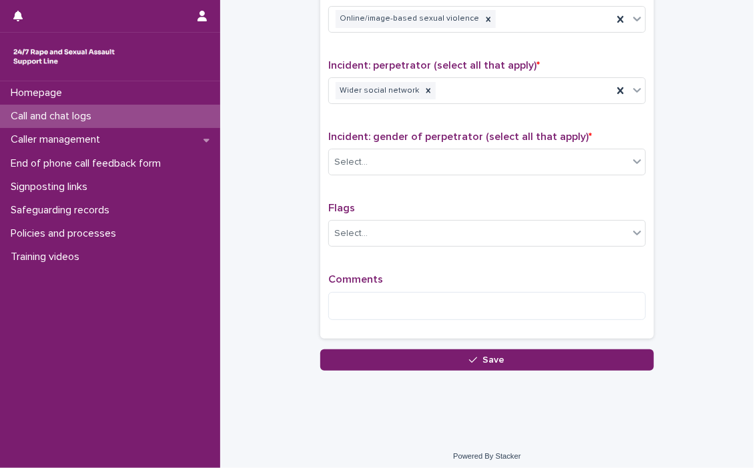
click at [630, 158] on icon at bounding box center [636, 161] width 13 height 13
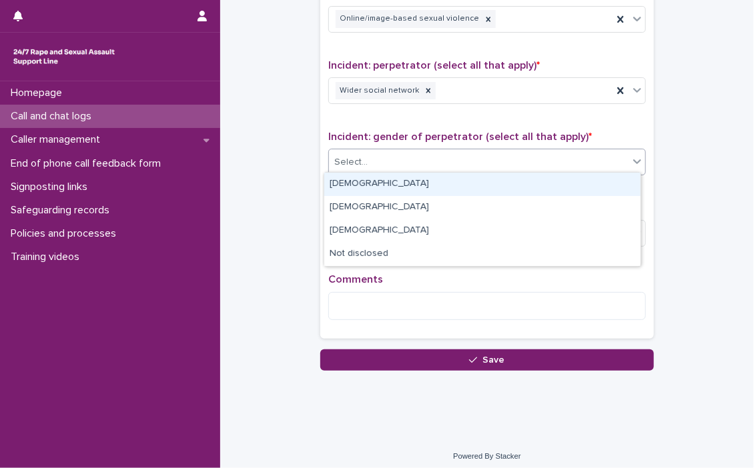
click at [451, 174] on div "[DEMOGRAPHIC_DATA]" at bounding box center [482, 184] width 316 height 23
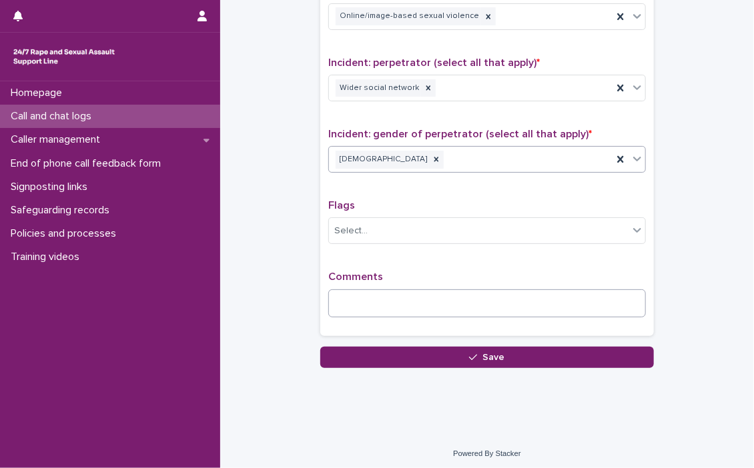
scroll to position [1003, 0]
click at [384, 303] on textarea at bounding box center [486, 303] width 317 height 29
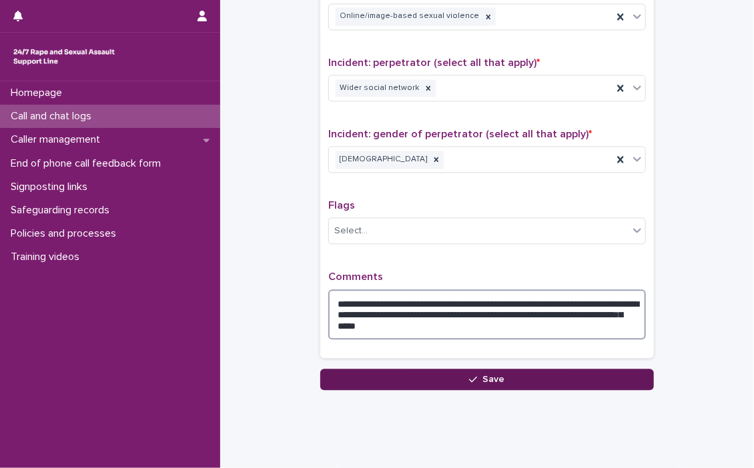
type textarea "**********"
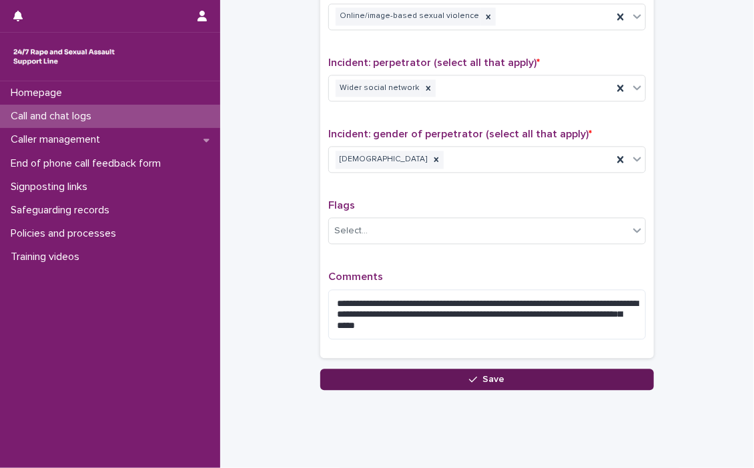
click at [489, 375] on span "Save" at bounding box center [494, 379] width 22 height 9
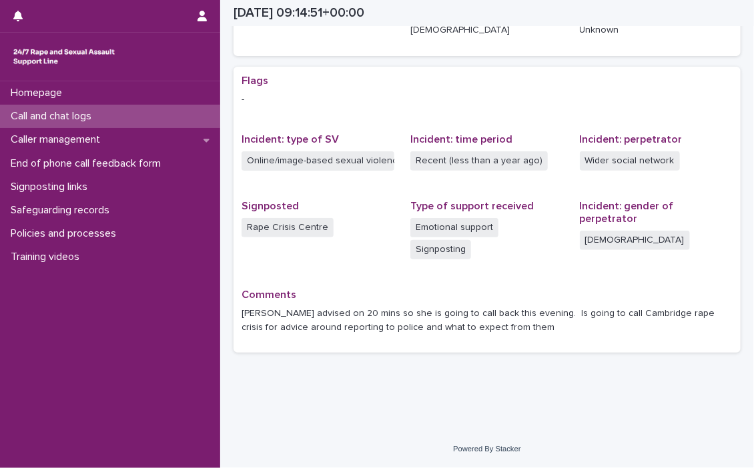
scroll to position [201, 0]
